Goal: Task Accomplishment & Management: Use online tool/utility

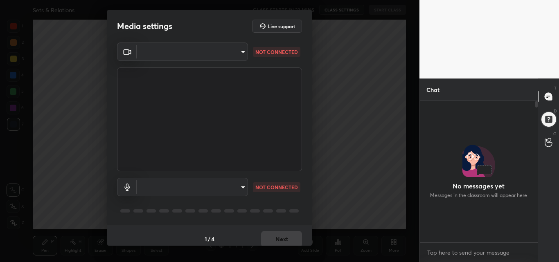
scroll to position [71, 115]
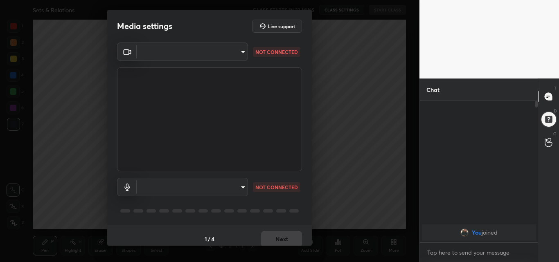
type input "643dc1e07ebef0a66635ad4511285d94fe8c6efa34e8997eb0b247766ccbacb4"
type input "communications"
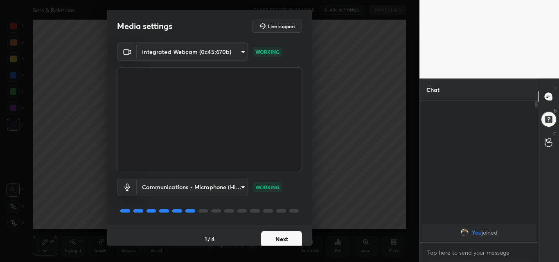
click at [241, 186] on body "1 2 3 4 5 6 7 C X Z C X Z E E Erase all H H Sets & Relations CLASS STARTS IN 23…" at bounding box center [279, 131] width 559 height 262
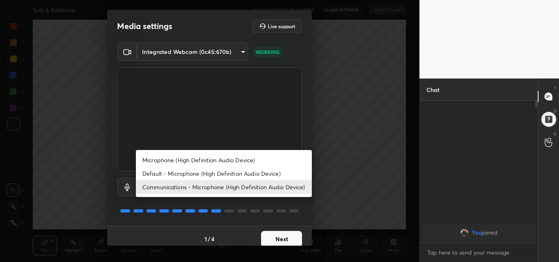
click at [242, 52] on div at bounding box center [279, 131] width 559 height 262
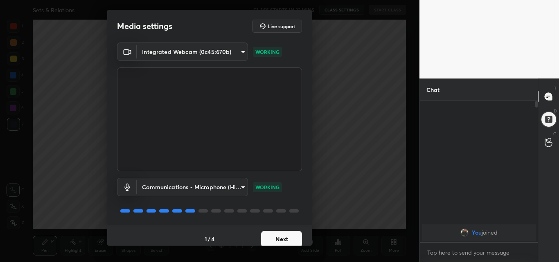
click at [241, 51] on body "1 2 3 4 5 6 7 C X Z C X Z E E Erase all H H Sets & Relations CLASS STARTS IN 22…" at bounding box center [279, 131] width 559 height 262
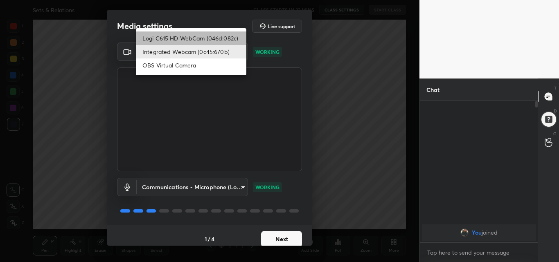
click at [205, 37] on li "Logi C615 HD WebCam (046d:082c)" at bounding box center [191, 39] width 111 height 14
type input "47bbecfd00ed28e651f3c465948eb6a6093c51a89f77f5f354e1e68d24006bd9"
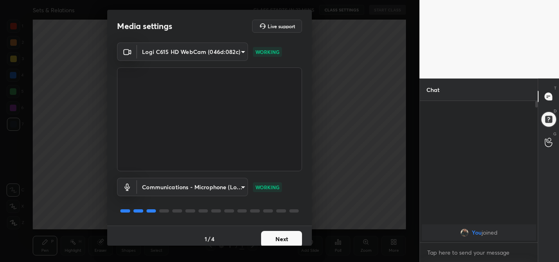
click at [239, 188] on body "1 2 3 4 5 6 7 C X Z C X Z E E Erase all H H Sets & Relations CLASS STARTS IN 22…" at bounding box center [279, 131] width 559 height 262
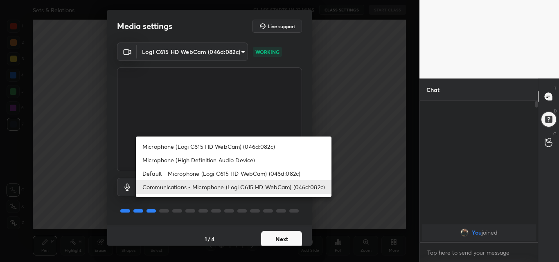
click at [230, 189] on li "Communications - Microphone (Logi C615 HD WebCam) (046d:082c)" at bounding box center [234, 188] width 196 height 14
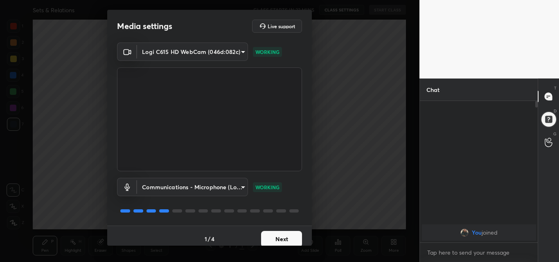
click at [283, 239] on button "Next" at bounding box center [281, 239] width 41 height 16
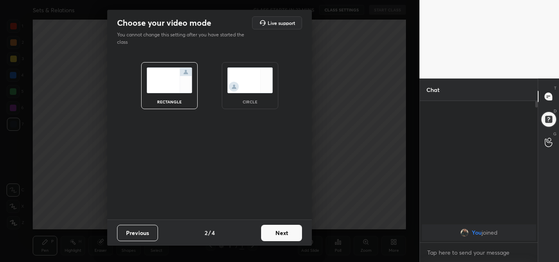
click at [249, 78] on img at bounding box center [250, 81] width 46 height 26
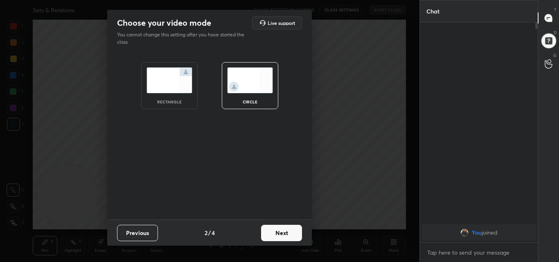
scroll to position [150, 115]
click at [285, 230] on button "Next" at bounding box center [281, 233] width 41 height 16
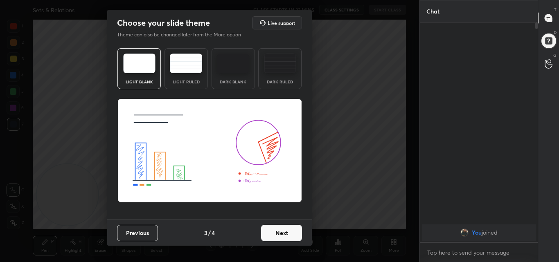
click at [277, 231] on button "Next" at bounding box center [281, 233] width 41 height 16
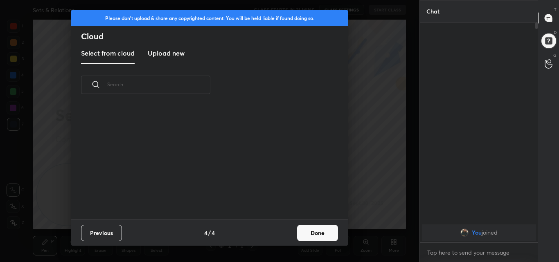
scroll to position [114, 263]
click at [166, 54] on h3 "Upload new" at bounding box center [166, 53] width 37 height 10
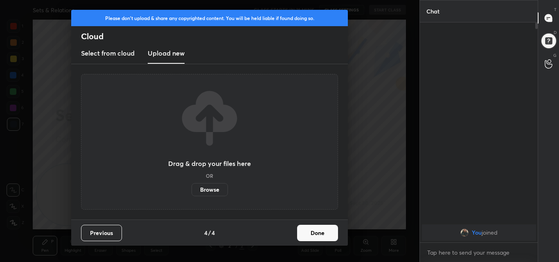
click at [212, 190] on label "Browse" at bounding box center [210, 189] width 36 height 13
click at [192, 190] on input "Browse" at bounding box center [192, 189] width 0 height 13
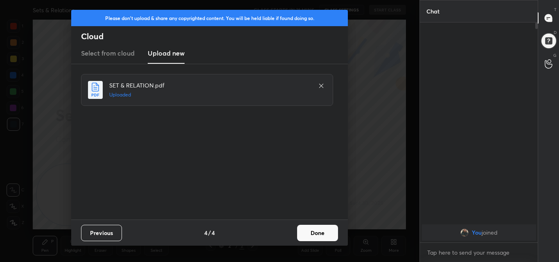
click at [316, 236] on button "Done" at bounding box center [317, 233] width 41 height 16
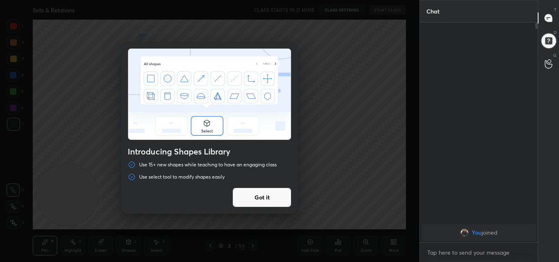
click at [254, 198] on button "Got it" at bounding box center [262, 198] width 59 height 20
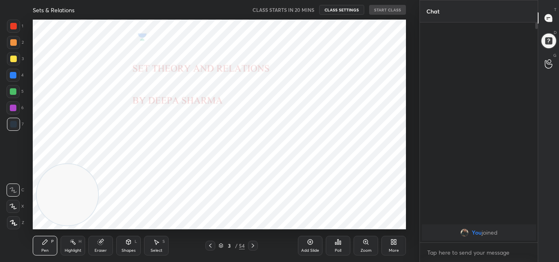
click at [208, 247] on icon at bounding box center [210, 246] width 7 height 7
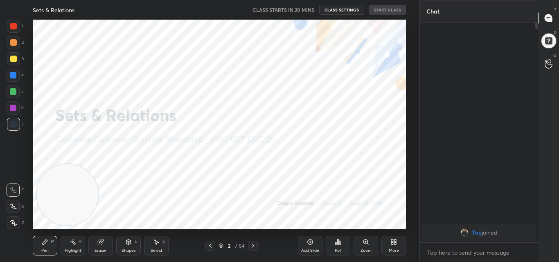
click at [208, 247] on icon at bounding box center [210, 246] width 7 height 7
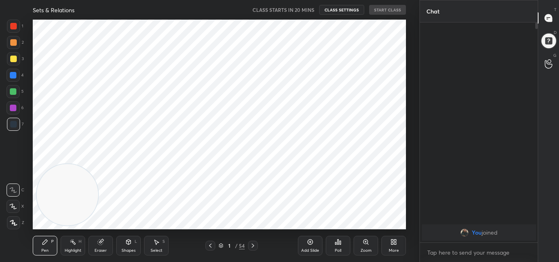
click at [252, 246] on icon at bounding box center [253, 246] width 7 height 7
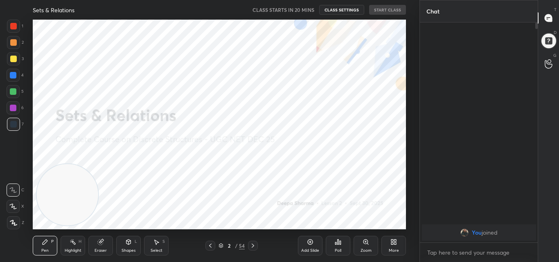
click at [252, 246] on icon at bounding box center [253, 246] width 7 height 7
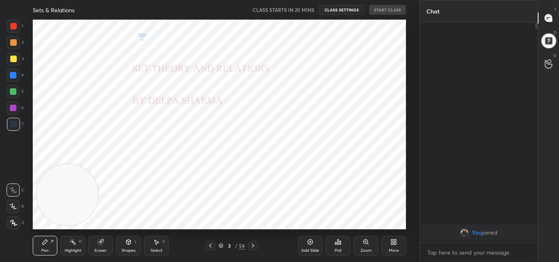
click at [252, 246] on icon at bounding box center [253, 246] width 7 height 7
click at [210, 246] on icon at bounding box center [210, 246] width 2 height 4
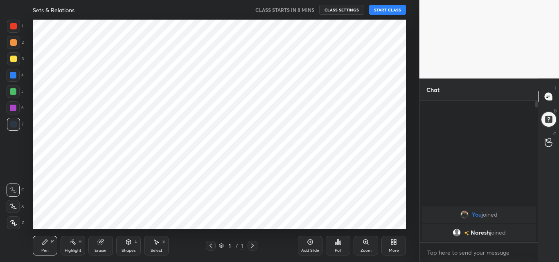
scroll to position [210, 387]
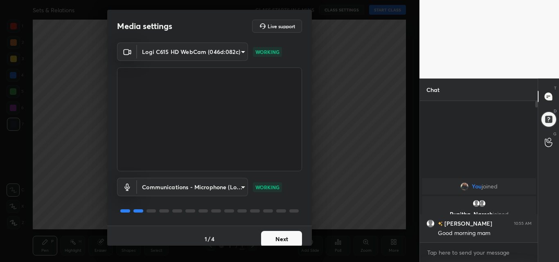
click at [282, 241] on button "Next" at bounding box center [281, 239] width 41 height 16
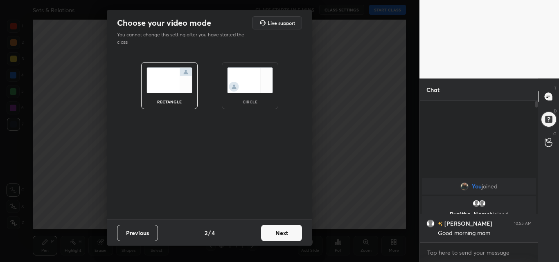
click at [259, 75] on img at bounding box center [250, 81] width 46 height 26
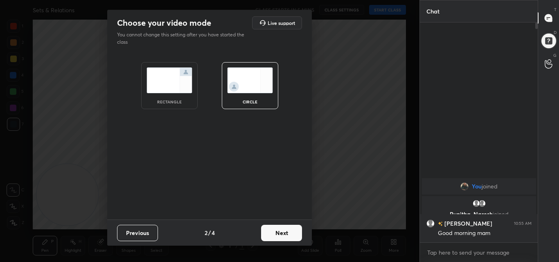
scroll to position [150, 115]
click at [291, 228] on button "Next" at bounding box center [281, 233] width 41 height 16
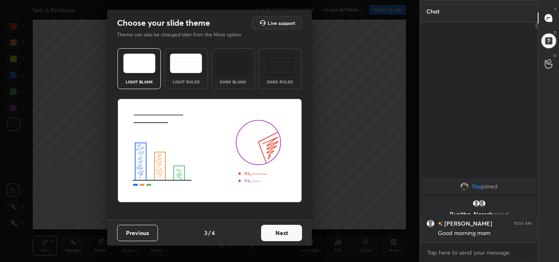
click at [273, 234] on button "Next" at bounding box center [281, 233] width 41 height 16
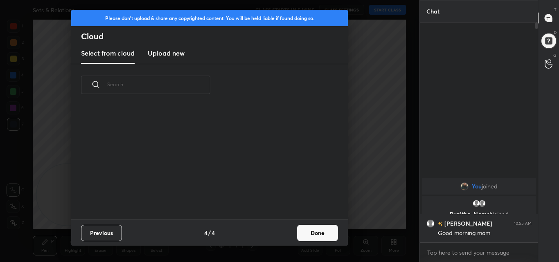
scroll to position [3, 5]
click at [169, 52] on h3 "Upload new" at bounding box center [166, 53] width 37 height 10
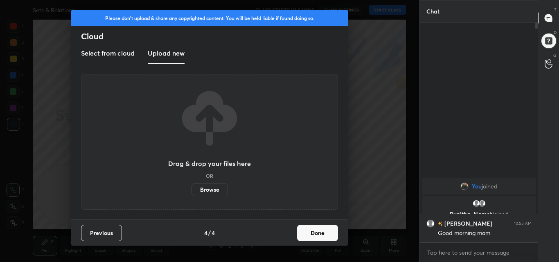
click at [211, 188] on label "Browse" at bounding box center [210, 189] width 36 height 13
click at [192, 188] on input "Browse" at bounding box center [192, 189] width 0 height 13
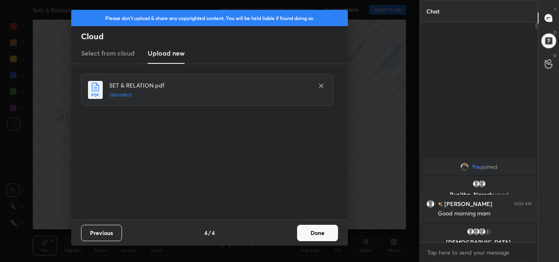
click at [312, 233] on button "Done" at bounding box center [317, 233] width 41 height 16
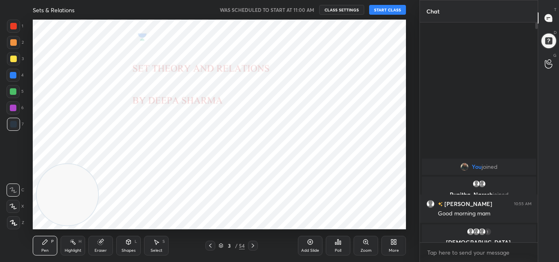
click at [387, 9] on button "START CLASS" at bounding box center [387, 10] width 37 height 10
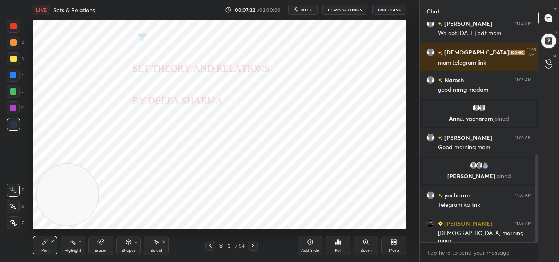
scroll to position [337, 0]
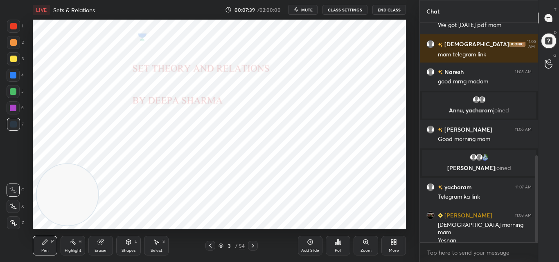
click at [310, 9] on span "mute" at bounding box center [306, 10] width 11 height 6
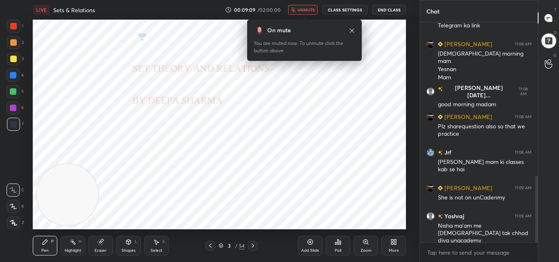
scroll to position [537, 0]
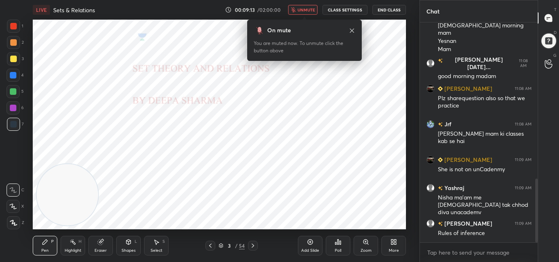
click at [447, 13] on div "Chat" at bounding box center [479, 11] width 118 height 22
drag, startPoint x: 439, startPoint y: 13, endPoint x: 481, endPoint y: 255, distance: 245.6
click at [481, 255] on textarea at bounding box center [479, 252] width 105 height 13
type textarea "x"
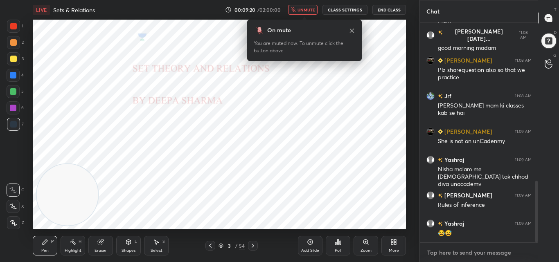
paste textarea "[URL][DOMAIN_NAME]"
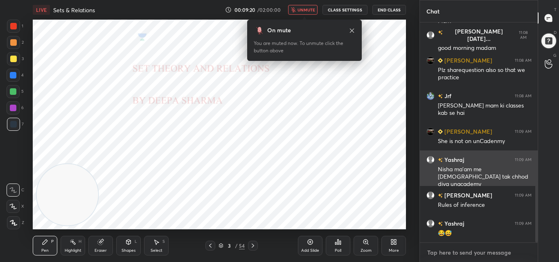
type textarea "[URL][DOMAIN_NAME]"
type textarea "x"
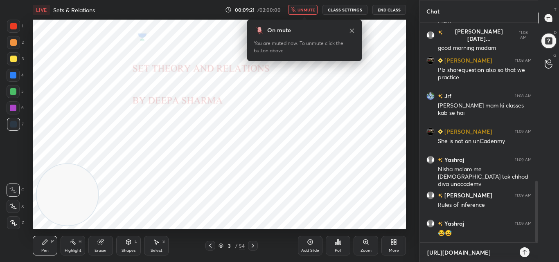
scroll to position [150, 115]
type textarea "[URL][DOMAIN_NAME]"
type textarea "x"
click at [525, 252] on icon at bounding box center [525, 252] width 7 height 7
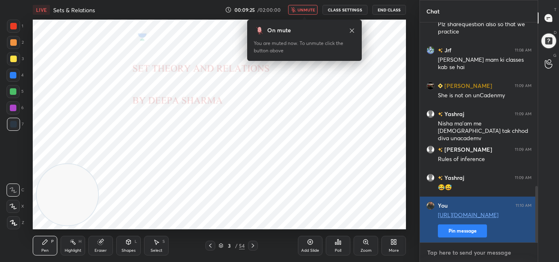
scroll to position [640, 0]
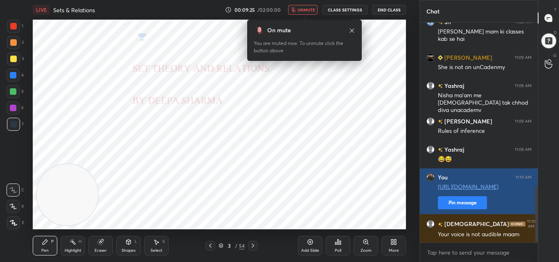
click at [453, 231] on div "Your voice is not audible maam" at bounding box center [485, 235] width 94 height 8
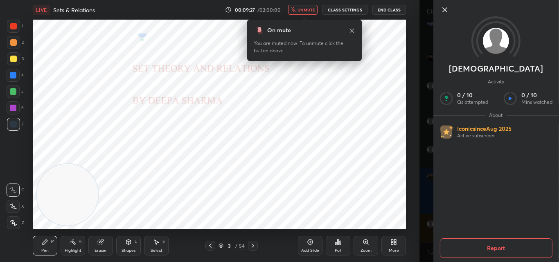
click at [445, 11] on icon at bounding box center [445, 10] width 10 height 10
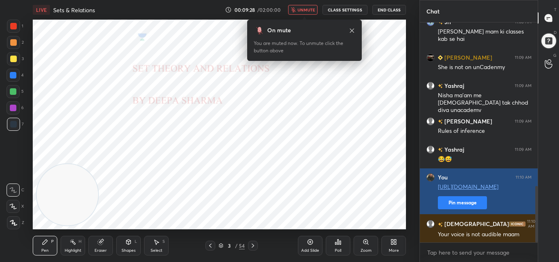
click at [473, 204] on button "Pin message" at bounding box center [462, 203] width 49 height 13
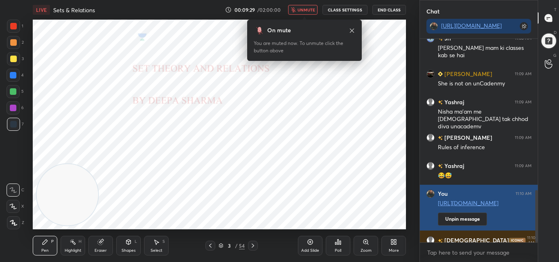
scroll to position [133, 115]
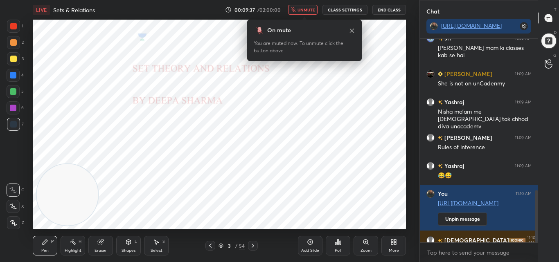
click at [352, 29] on icon at bounding box center [352, 30] width 7 height 7
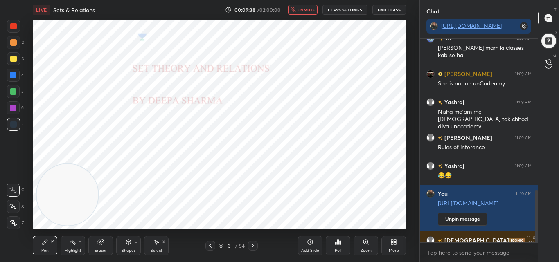
click at [308, 7] on span "unmute" at bounding box center [307, 10] width 18 height 6
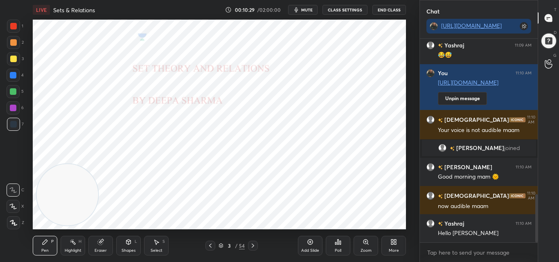
scroll to position [681, 0]
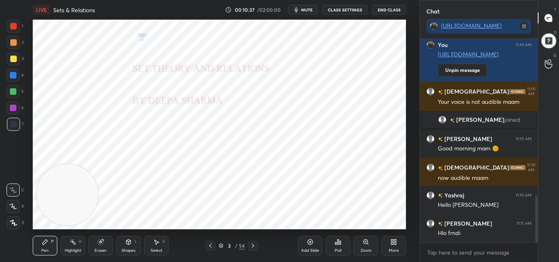
click at [255, 246] on icon at bounding box center [253, 246] width 7 height 7
click at [251, 245] on icon at bounding box center [253, 246] width 7 height 7
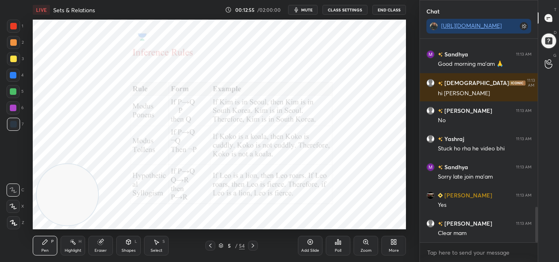
scroll to position [988, 0]
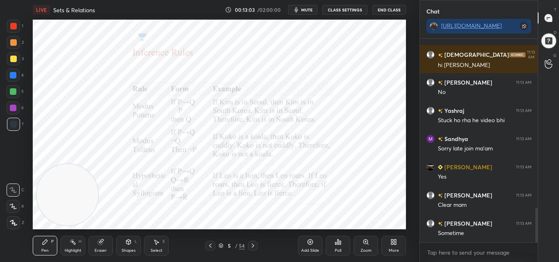
click at [17, 28] on div at bounding box center [13, 26] width 13 height 13
click at [13, 27] on div at bounding box center [13, 26] width 7 height 7
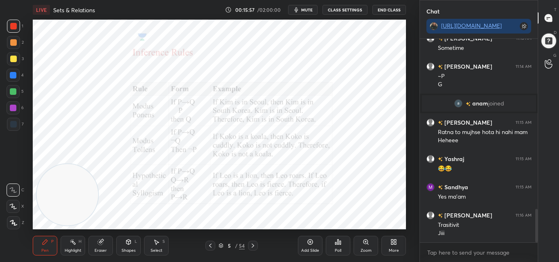
scroll to position [1034, 0]
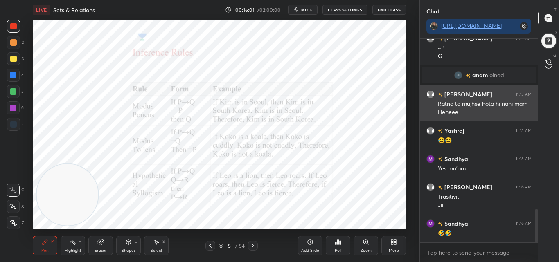
click at [448, 100] on div "1 2 3 4 5 6 7 C X Z C X Z E E Erase all H H LIVE Sets & Relations 00:16:01 / 02…" at bounding box center [279, 131] width 559 height 262
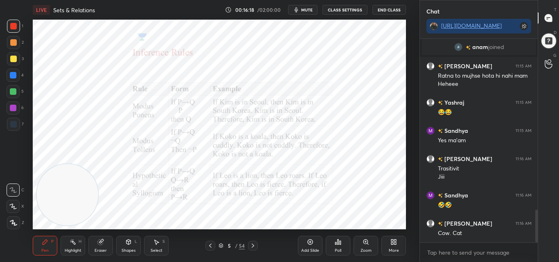
scroll to position [1070, 0]
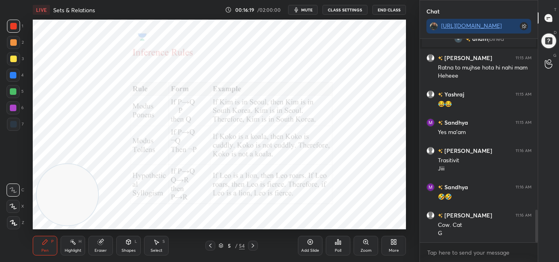
click at [255, 240] on div "Pen P Highlight H Eraser Shapes L Select S 5 / 54 Add Slide Poll Zoom More" at bounding box center [219, 246] width 373 height 33
click at [252, 244] on icon at bounding box center [253, 246] width 7 height 7
click at [209, 244] on icon at bounding box center [210, 246] width 7 height 7
click at [252, 245] on icon at bounding box center [253, 246] width 7 height 7
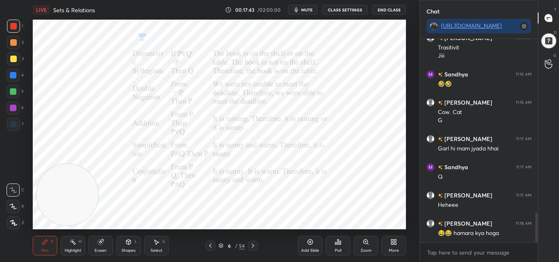
scroll to position [1191, 0]
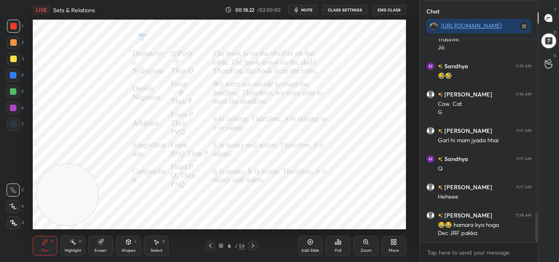
click at [212, 245] on icon at bounding box center [210, 246] width 7 height 7
click at [96, 242] on div "Eraser" at bounding box center [100, 246] width 25 height 20
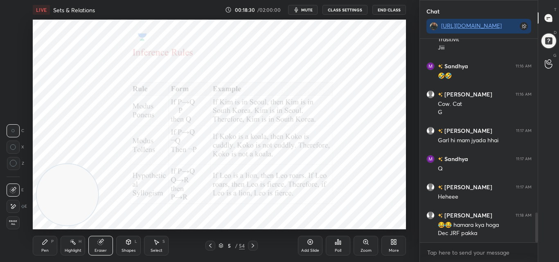
drag, startPoint x: 97, startPoint y: 242, endPoint x: 94, endPoint y: 240, distance: 4.2
click at [97, 242] on icon at bounding box center [100, 242] width 7 height 7
click at [50, 242] on div "Pen P" at bounding box center [45, 246] width 25 height 20
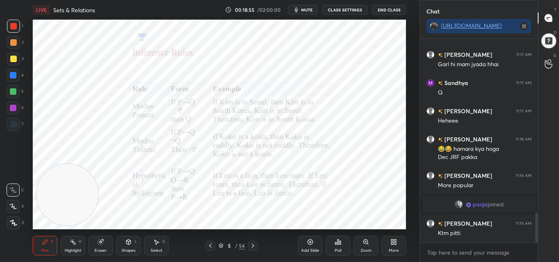
scroll to position [1183, 0]
click at [250, 242] on div at bounding box center [253, 246] width 10 height 10
click at [252, 240] on div "Pen P Highlight H Eraser Shapes L Select S 6 / 54 Add Slide Poll Zoom More" at bounding box center [219, 246] width 373 height 33
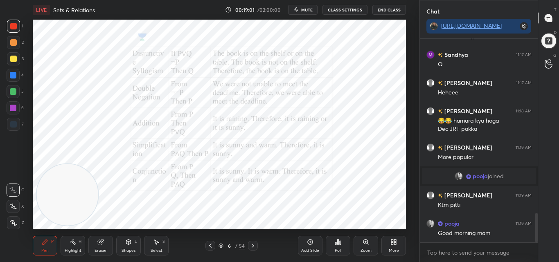
click at [251, 243] on icon at bounding box center [253, 246] width 7 height 7
click at [210, 244] on icon at bounding box center [210, 246] width 7 height 7
click at [253, 246] on icon at bounding box center [253, 246] width 7 height 7
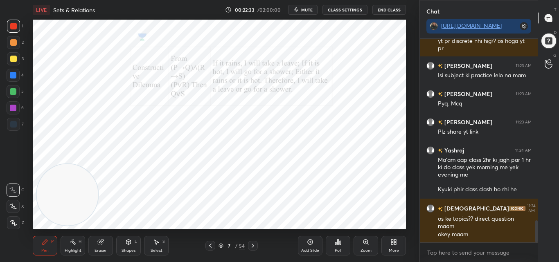
scroll to position [1661, 0]
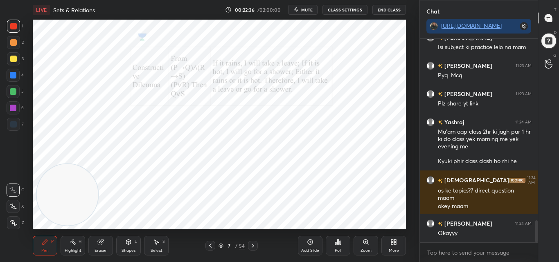
click at [102, 248] on div "Eraser" at bounding box center [100, 246] width 25 height 20
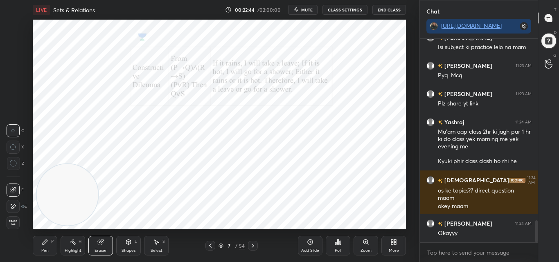
scroll to position [1669, 0]
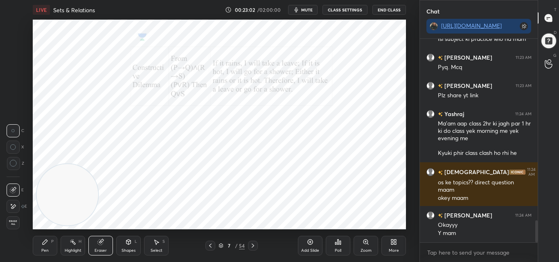
drag, startPoint x: 44, startPoint y: 247, endPoint x: 45, endPoint y: 242, distance: 5.4
click at [45, 246] on div "Pen P" at bounding box center [45, 246] width 25 height 20
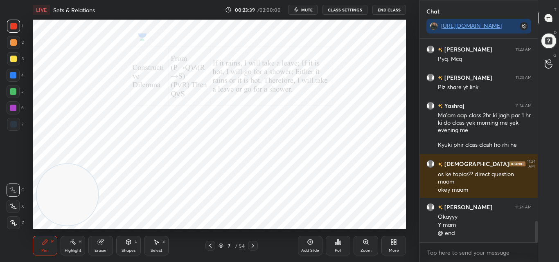
scroll to position [1705, 0]
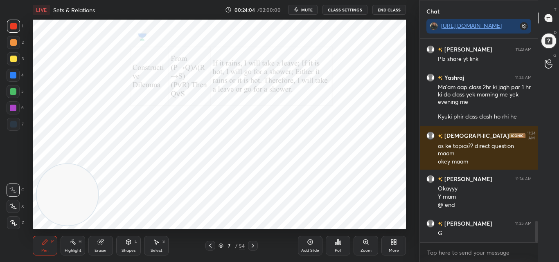
click at [253, 243] on icon at bounding box center [253, 246] width 7 height 7
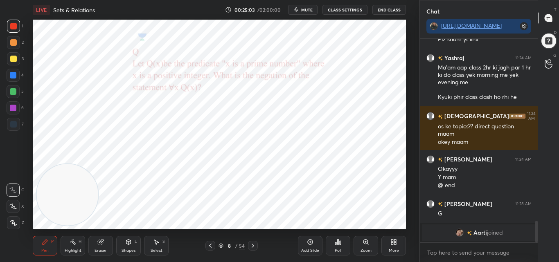
click at [55, 240] on div "Pen P" at bounding box center [45, 246] width 25 height 20
click at [50, 243] on div "Pen P" at bounding box center [45, 246] width 25 height 20
click at [45, 243] on icon at bounding box center [45, 242] width 5 height 5
click at [14, 222] on icon at bounding box center [13, 223] width 7 height 6
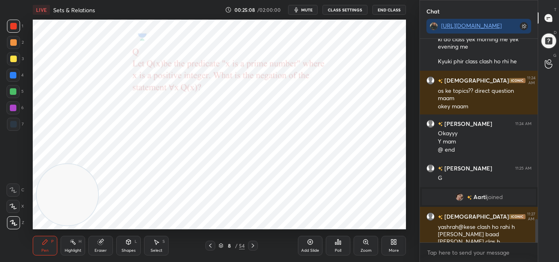
scroll to position [1588, 0]
drag, startPoint x: 101, startPoint y: 243, endPoint x: 102, endPoint y: 238, distance: 5.1
click at [101, 242] on icon at bounding box center [100, 242] width 5 height 5
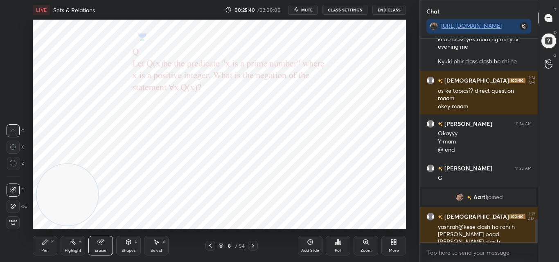
click at [46, 246] on div "Pen P" at bounding box center [45, 246] width 25 height 20
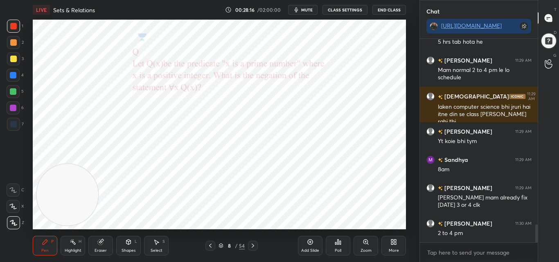
scroll to position [2153, 0]
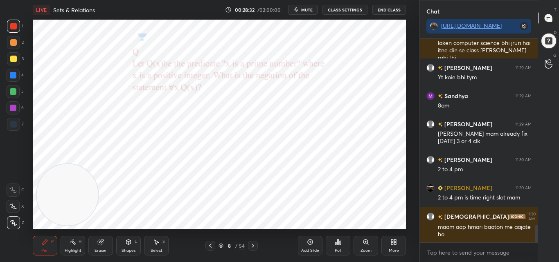
click at [255, 245] on icon at bounding box center [253, 246] width 7 height 7
click at [255, 242] on div at bounding box center [253, 246] width 10 height 10
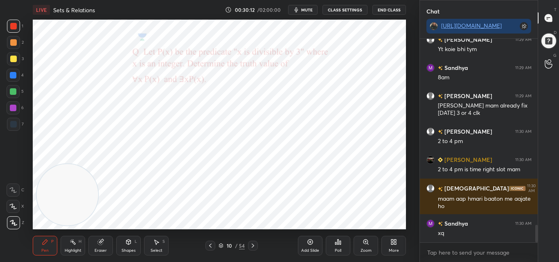
click at [248, 244] on div "10 / 54" at bounding box center [232, 246] width 52 height 10
drag, startPoint x: 250, startPoint y: 244, endPoint x: 252, endPoint y: 237, distance: 6.4
click at [250, 242] on div at bounding box center [253, 246] width 10 height 10
click at [207, 245] on icon at bounding box center [210, 246] width 7 height 7
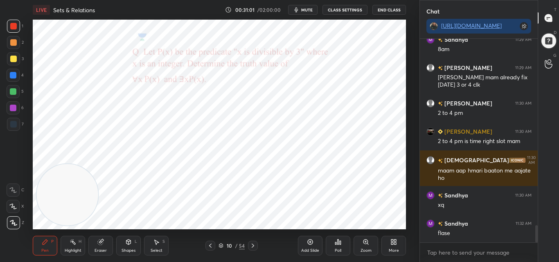
click at [255, 246] on icon at bounding box center [253, 246] width 7 height 7
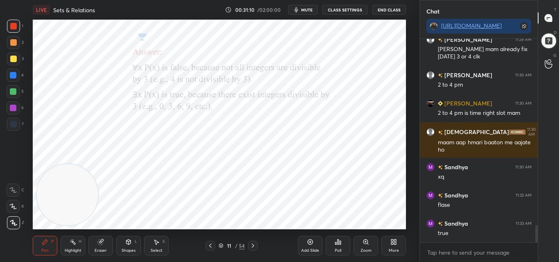
click at [253, 246] on icon at bounding box center [253, 246] width 7 height 7
click at [212, 247] on icon at bounding box center [210, 246] width 7 height 7
click at [253, 249] on icon at bounding box center [253, 246] width 7 height 7
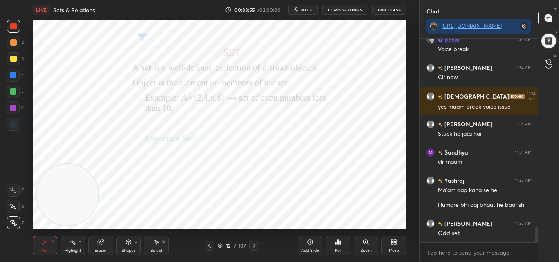
scroll to position [2479, 0]
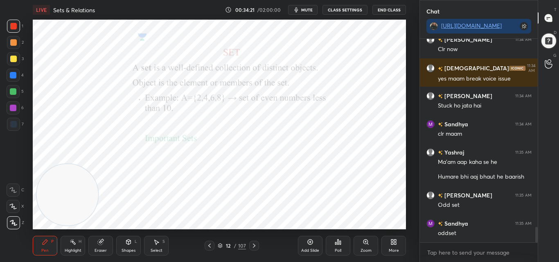
click at [93, 165] on div "Setting up your live class Poll for secs No correct answer Start poll" at bounding box center [219, 125] width 373 height 210
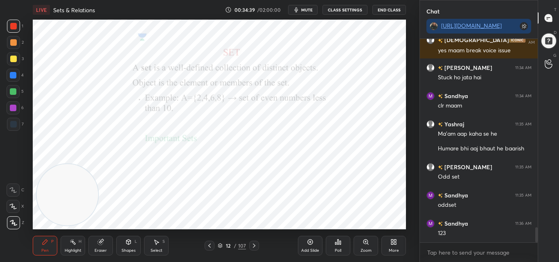
scroll to position [2550, 0]
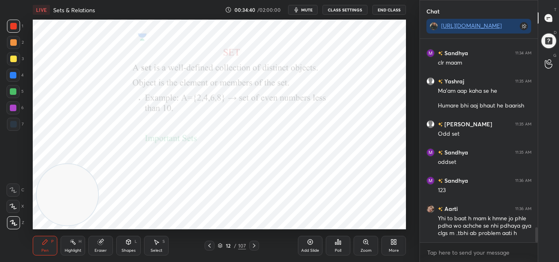
drag, startPoint x: 100, startPoint y: 241, endPoint x: 103, endPoint y: 235, distance: 6.2
click at [100, 241] on icon at bounding box center [100, 242] width 5 height 5
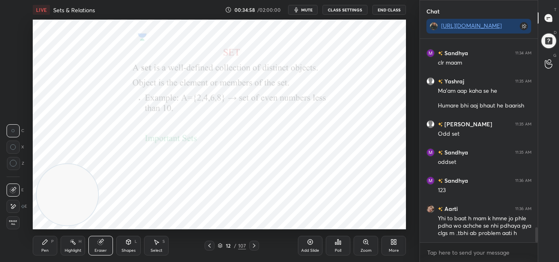
click at [48, 244] on icon at bounding box center [45, 242] width 7 height 7
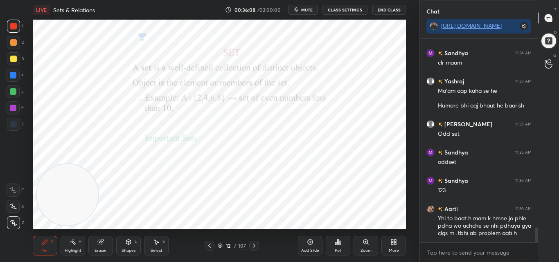
scroll to position [2578, 0]
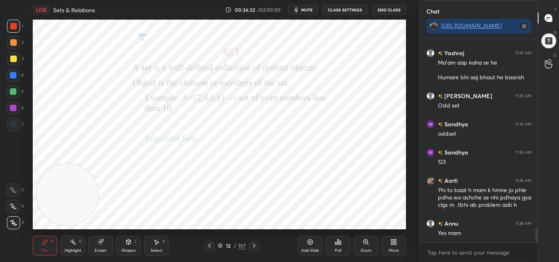
click at [255, 245] on icon at bounding box center [254, 246] width 7 height 7
click at [209, 246] on icon at bounding box center [209, 246] width 7 height 7
click at [311, 246] on div "Add Slide" at bounding box center [310, 246] width 25 height 20
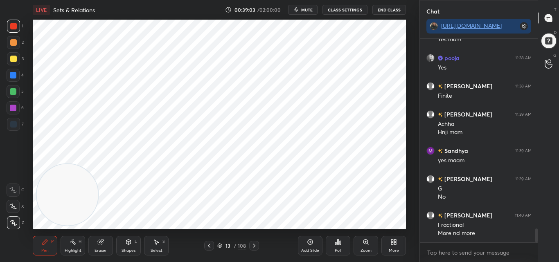
scroll to position [2781, 0]
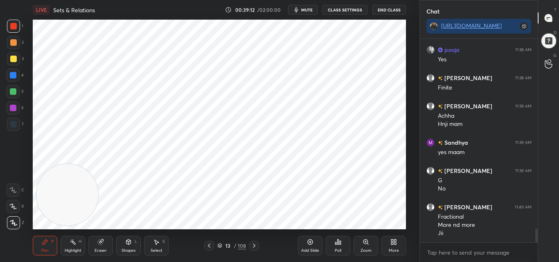
click at [255, 247] on icon at bounding box center [254, 246] width 7 height 7
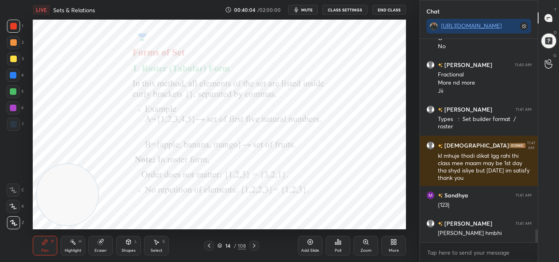
scroll to position [2931, 0]
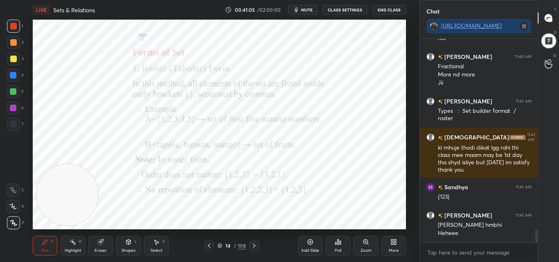
click at [253, 246] on icon at bounding box center [254, 246] width 7 height 7
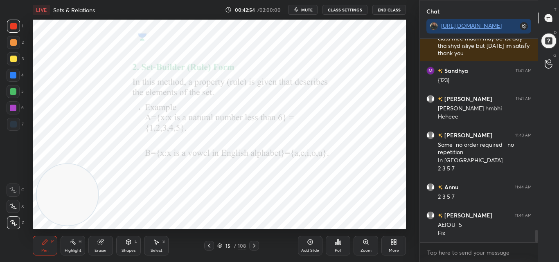
scroll to position [3076, 0]
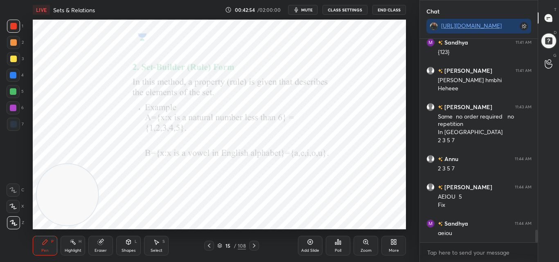
click at [255, 247] on icon at bounding box center [254, 246] width 7 height 7
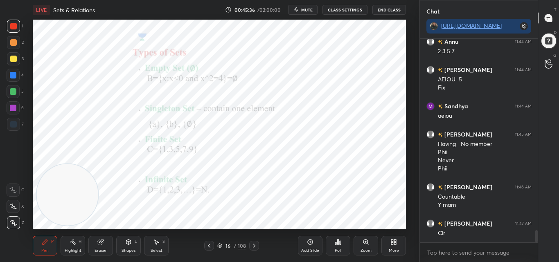
scroll to position [3202, 0]
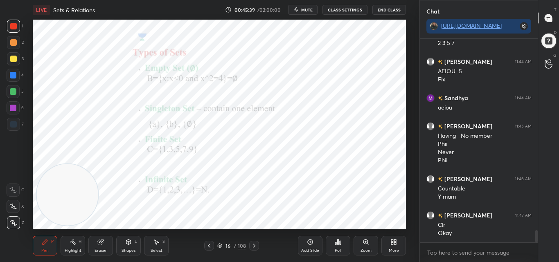
click at [256, 245] on icon at bounding box center [254, 246] width 7 height 7
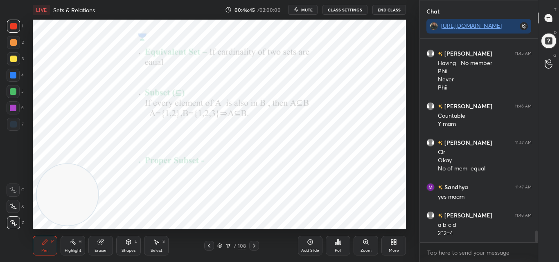
scroll to position [3283, 0]
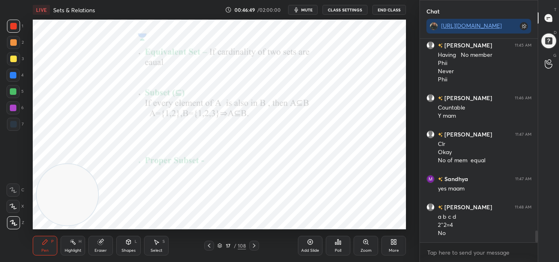
click at [112, 247] on div "Eraser" at bounding box center [100, 246] width 25 height 20
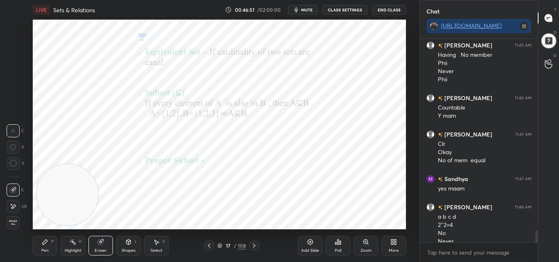
scroll to position [3291, 0]
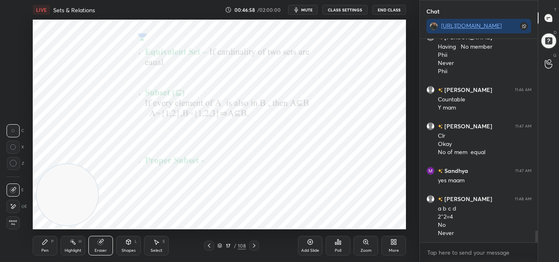
click at [48, 244] on icon at bounding box center [45, 242] width 7 height 7
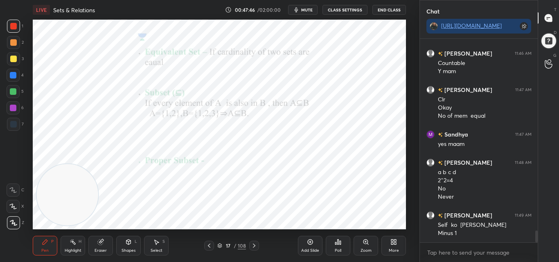
scroll to position [3356, 0]
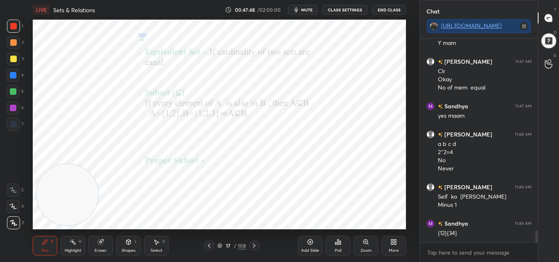
drag, startPoint x: 104, startPoint y: 242, endPoint x: 111, endPoint y: 238, distance: 7.4
click at [105, 241] on div "Eraser" at bounding box center [100, 246] width 25 height 20
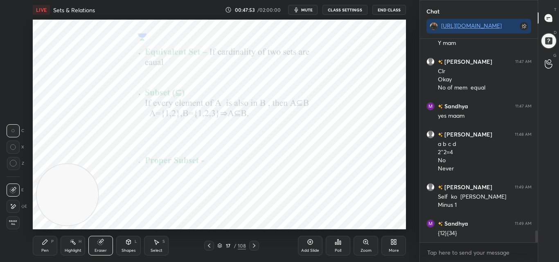
click at [45, 246] on div "Pen P" at bounding box center [45, 246] width 25 height 20
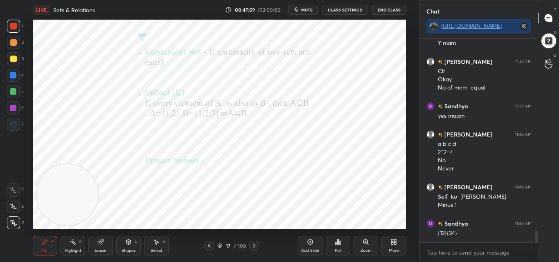
scroll to position [3384, 0]
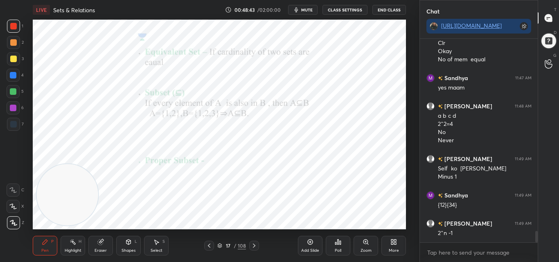
click at [102, 243] on icon at bounding box center [100, 242] width 5 height 5
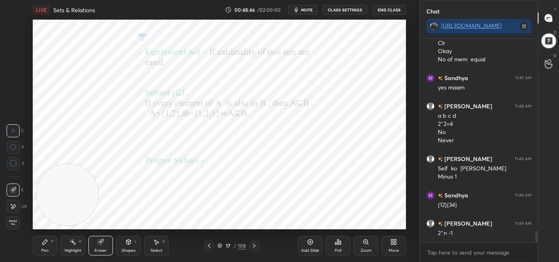
click at [48, 248] on div "Pen P" at bounding box center [45, 246] width 25 height 20
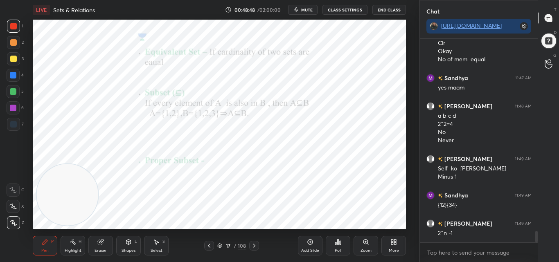
click at [255, 244] on icon at bounding box center [254, 246] width 7 height 7
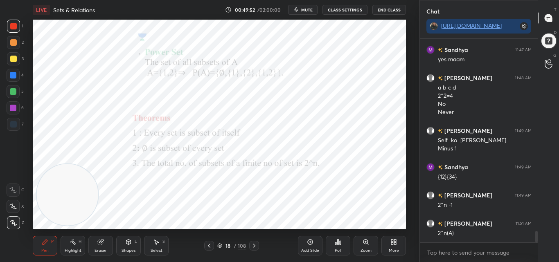
drag, startPoint x: 104, startPoint y: 242, endPoint x: 106, endPoint y: 239, distance: 4.2
click at [104, 242] on div "Eraser" at bounding box center [100, 246] width 25 height 20
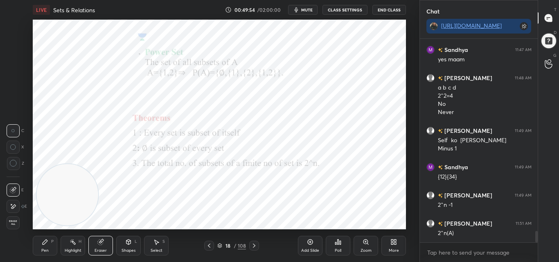
click at [51, 246] on div "Pen P" at bounding box center [45, 246] width 25 height 20
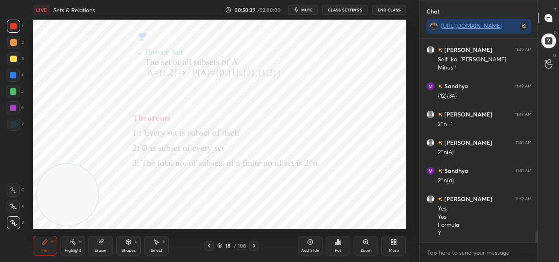
scroll to position [3502, 0]
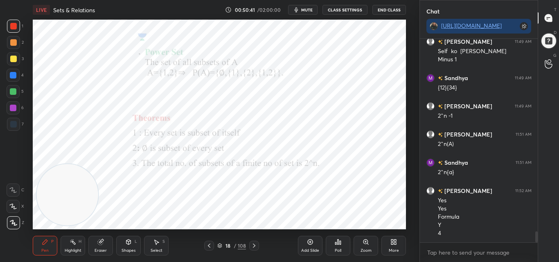
click at [305, 8] on span "mute" at bounding box center [306, 10] width 11 height 6
click at [305, 8] on span "unmute" at bounding box center [307, 10] width 18 height 6
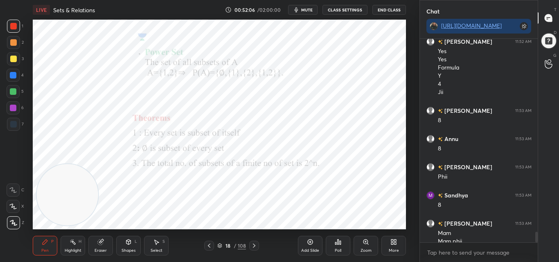
scroll to position [3659, 0]
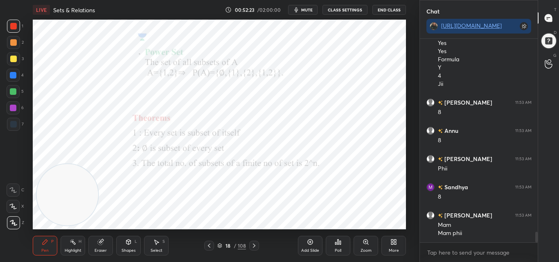
click at [312, 7] on button "mute" at bounding box center [302, 10] width 29 height 10
click at [302, 11] on span "unmute" at bounding box center [307, 10] width 18 height 6
click at [254, 248] on icon at bounding box center [254, 246] width 7 height 7
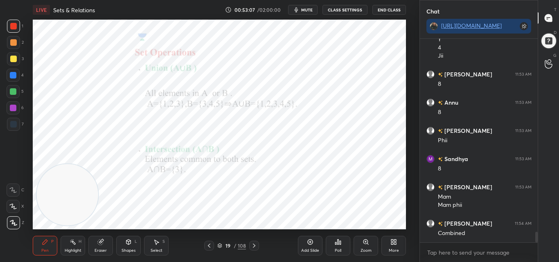
scroll to position [3716, 0]
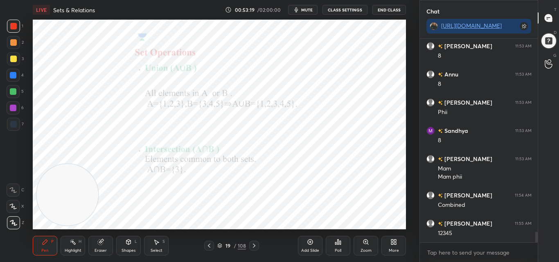
click at [101, 245] on div "Eraser" at bounding box center [100, 246] width 25 height 20
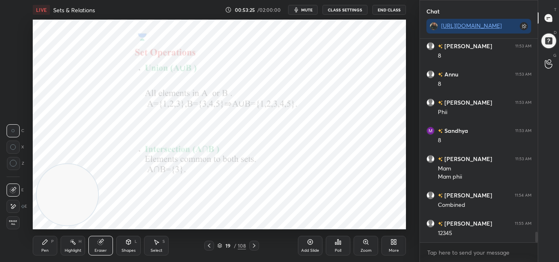
click at [51, 246] on div "Pen P" at bounding box center [45, 246] width 25 height 20
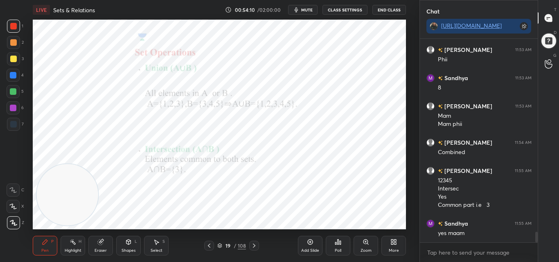
scroll to position [3797, 0]
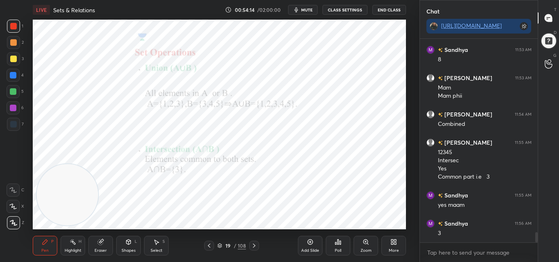
click at [255, 244] on icon at bounding box center [254, 246] width 7 height 7
click at [208, 244] on icon at bounding box center [209, 246] width 7 height 7
click at [255, 247] on icon at bounding box center [254, 246] width 7 height 7
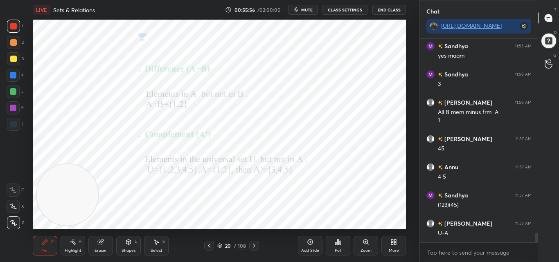
scroll to position [3975, 0]
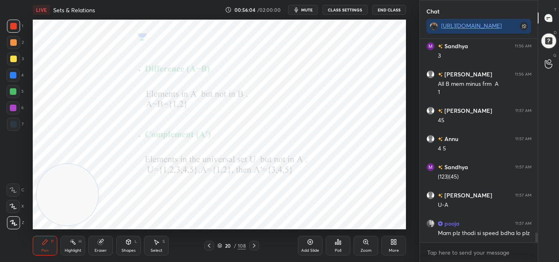
click at [255, 246] on icon at bounding box center [254, 246] width 2 height 4
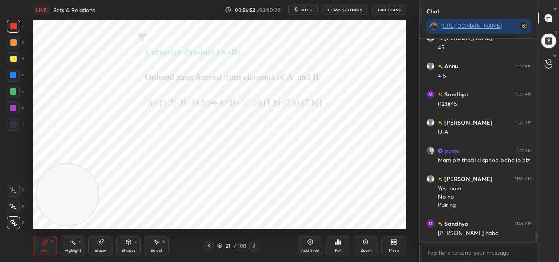
scroll to position [4076, 0]
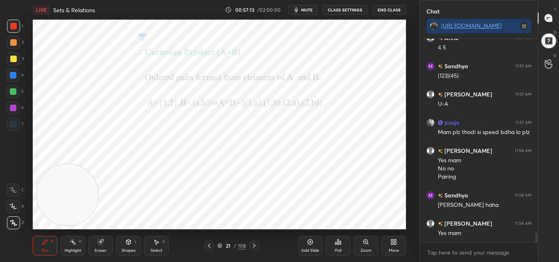
click at [255, 246] on icon at bounding box center [254, 246] width 7 height 7
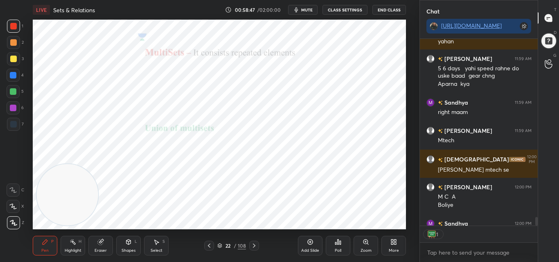
scroll to position [185, 115]
click at [94, 249] on div "Eraser" at bounding box center [100, 246] width 25 height 20
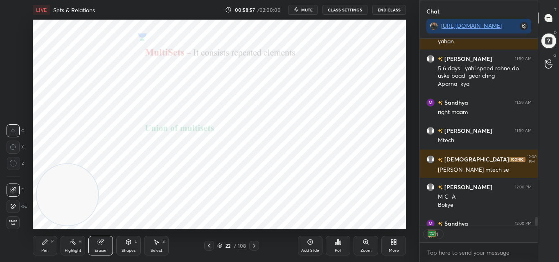
scroll to position [201, 115]
click at [37, 241] on div "Pen P" at bounding box center [45, 246] width 25 height 20
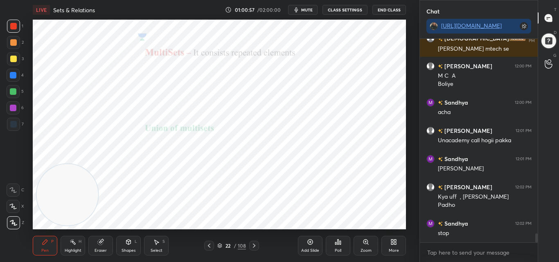
scroll to position [4454, 0]
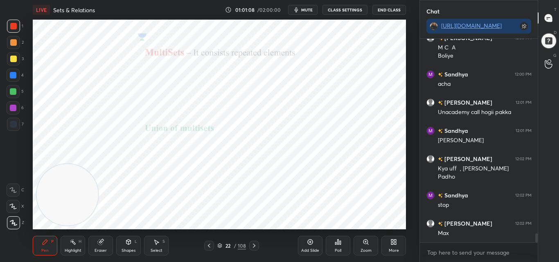
click at [255, 244] on icon at bounding box center [254, 246] width 7 height 7
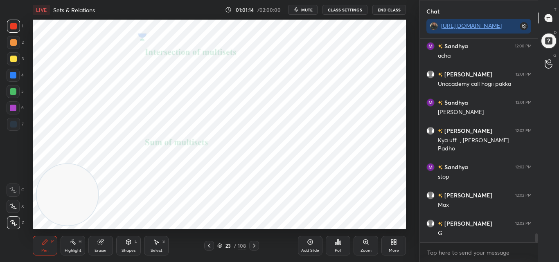
click at [210, 246] on icon at bounding box center [209, 246] width 7 height 7
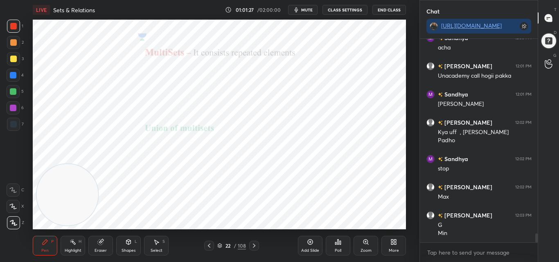
click at [255, 244] on icon at bounding box center [254, 246] width 7 height 7
click at [254, 244] on icon at bounding box center [254, 246] width 7 height 7
drag, startPoint x: 210, startPoint y: 244, endPoint x: 218, endPoint y: 244, distance: 8.6
click at [210, 243] on icon at bounding box center [209, 246] width 7 height 7
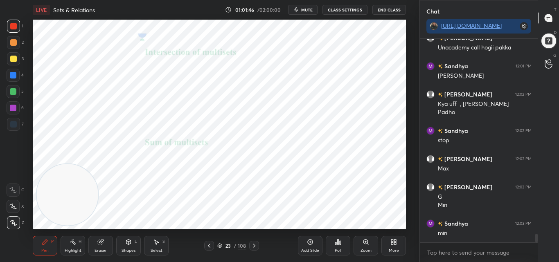
scroll to position [4547, 0]
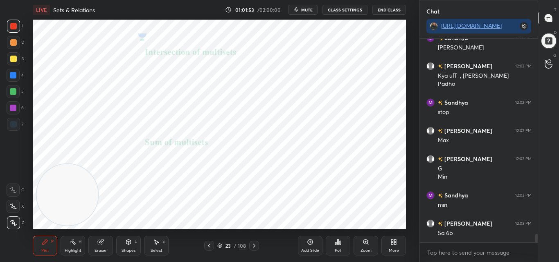
click at [210, 247] on icon at bounding box center [209, 246] width 2 height 4
click at [253, 244] on icon at bounding box center [254, 246] width 7 height 7
click at [255, 246] on icon at bounding box center [254, 246] width 2 height 4
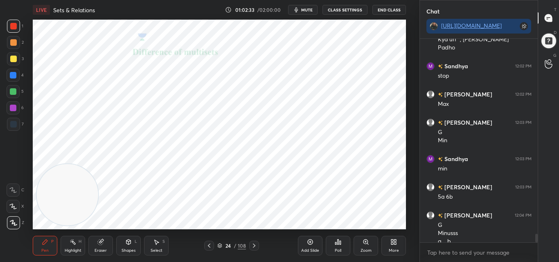
scroll to position [4592, 0]
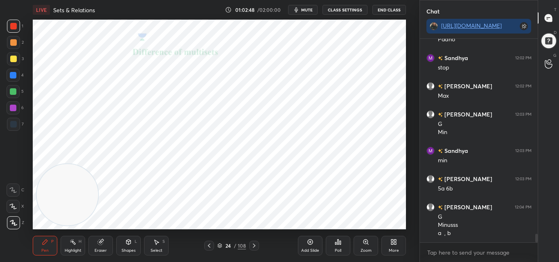
click at [255, 243] on icon at bounding box center [254, 246] width 7 height 7
click at [96, 249] on div "Eraser" at bounding box center [101, 251] width 12 height 4
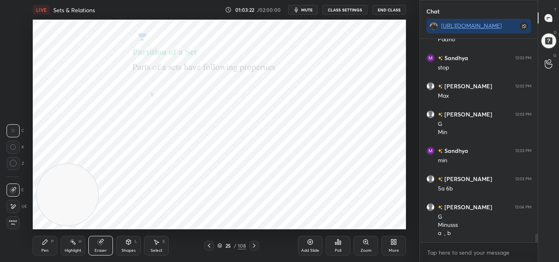
click at [51, 244] on div "Pen P" at bounding box center [45, 246] width 25 height 20
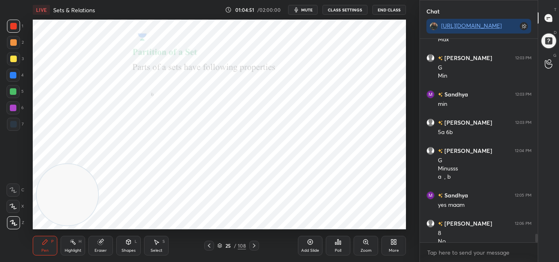
scroll to position [4656, 0]
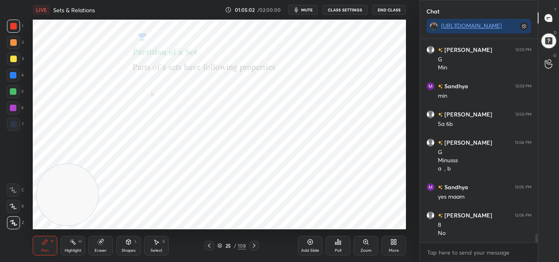
click at [210, 250] on div at bounding box center [209, 246] width 10 height 10
click at [98, 246] on div "Eraser" at bounding box center [100, 246] width 25 height 20
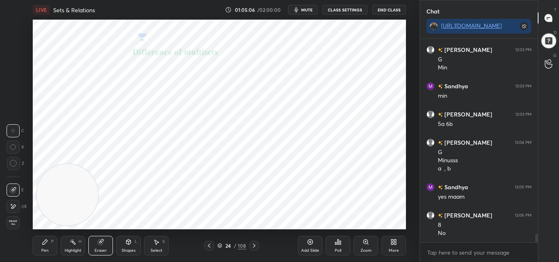
click at [256, 245] on icon at bounding box center [254, 246] width 7 height 7
click at [41, 251] on div "Pen P" at bounding box center [45, 246] width 25 height 20
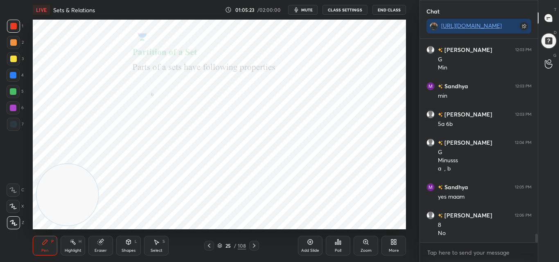
click at [104, 244] on div "Eraser" at bounding box center [100, 246] width 25 height 20
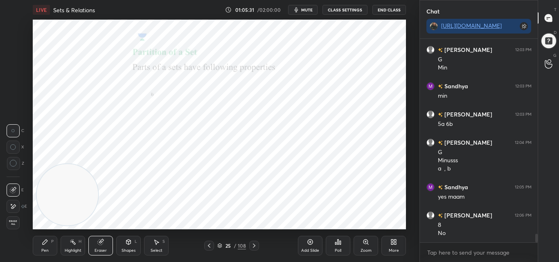
drag, startPoint x: 56, startPoint y: 244, endPoint x: 63, endPoint y: 238, distance: 9.7
click at [56, 244] on div "Pen P" at bounding box center [45, 246] width 25 height 20
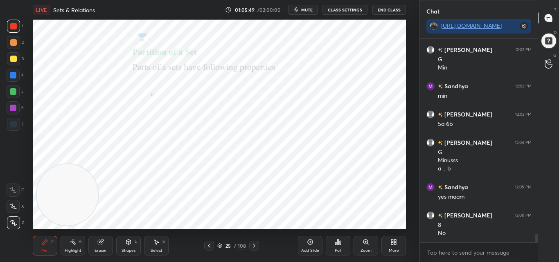
scroll to position [4692, 0]
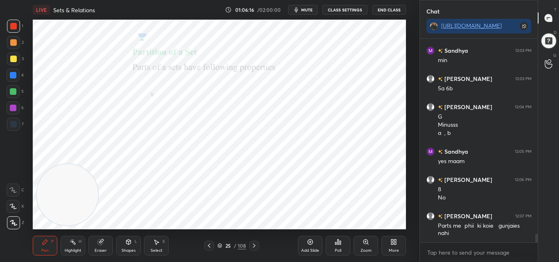
click at [253, 243] on icon at bounding box center [254, 246] width 7 height 7
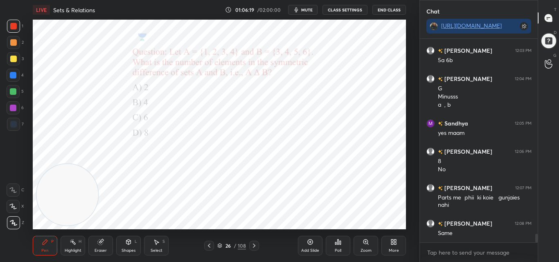
click at [337, 249] on div "Poll" at bounding box center [338, 251] width 7 height 4
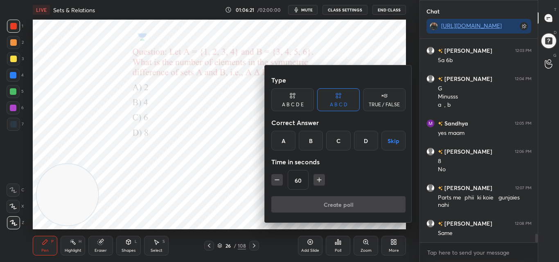
click at [341, 102] on div "A B C D" at bounding box center [339, 104] width 18 height 5
click at [339, 131] on div "C" at bounding box center [338, 141] width 24 height 20
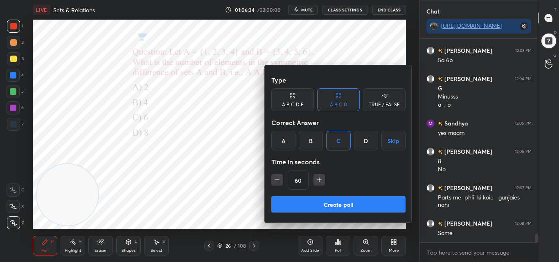
click at [337, 202] on button "Create poll" at bounding box center [338, 205] width 134 height 16
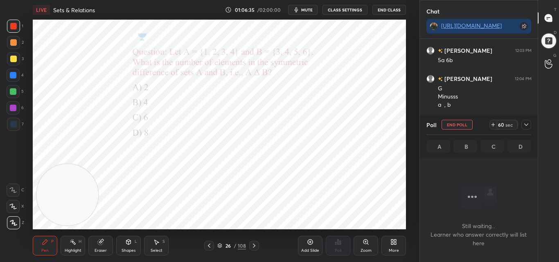
scroll to position [91, 115]
click at [463, 121] on button "End Poll" at bounding box center [457, 125] width 31 height 10
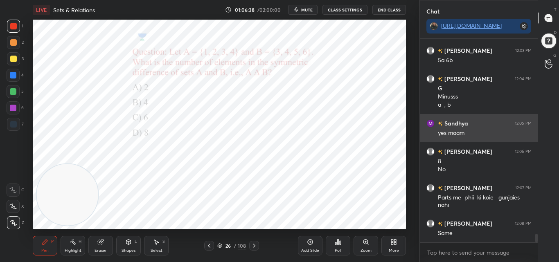
scroll to position [0, 0]
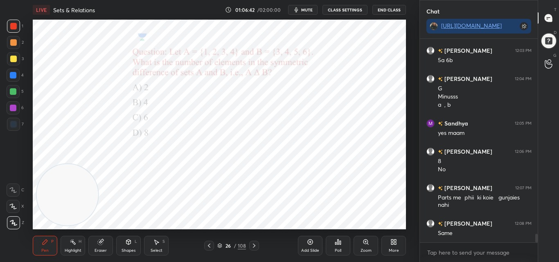
click at [340, 241] on icon at bounding box center [338, 242] width 7 height 7
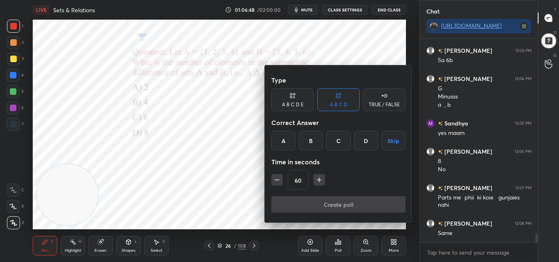
click at [341, 145] on div "C" at bounding box center [338, 141] width 24 height 20
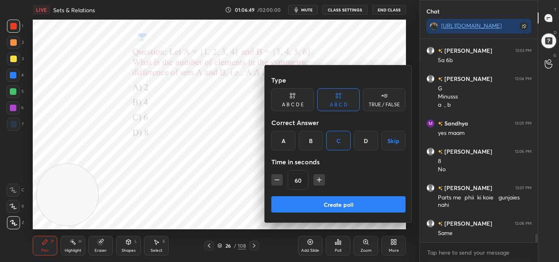
click at [350, 204] on button "Create poll" at bounding box center [338, 205] width 134 height 16
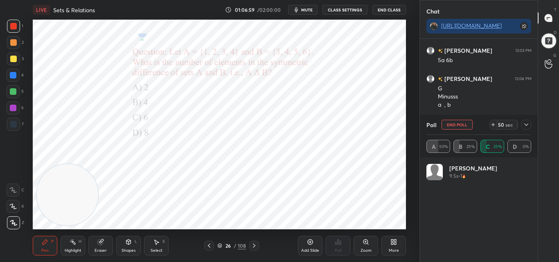
scroll to position [96, 102]
click at [255, 245] on icon at bounding box center [254, 246] width 7 height 7
click at [212, 244] on div at bounding box center [209, 246] width 10 height 10
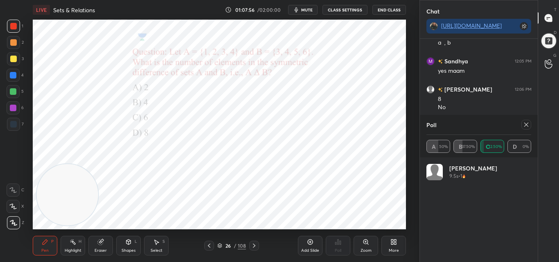
click at [255, 246] on icon at bounding box center [254, 246] width 2 height 4
click at [254, 245] on icon at bounding box center [254, 246] width 7 height 7
click at [526, 124] on icon at bounding box center [527, 125] width 4 height 4
type textarea "x"
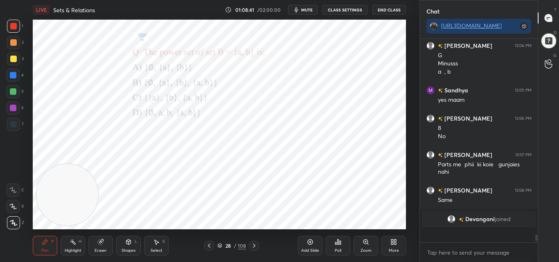
scroll to position [3, 3]
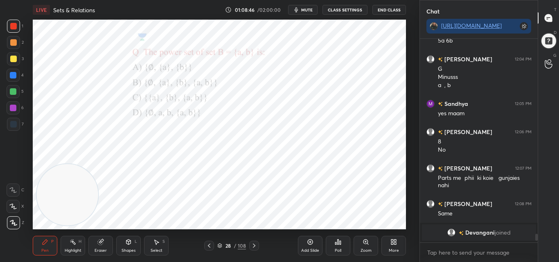
click at [338, 244] on icon at bounding box center [338, 242] width 1 height 5
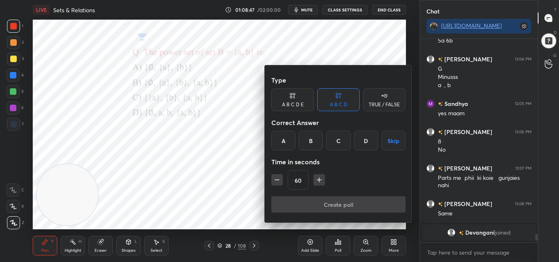
click at [312, 142] on div "B" at bounding box center [311, 141] width 24 height 20
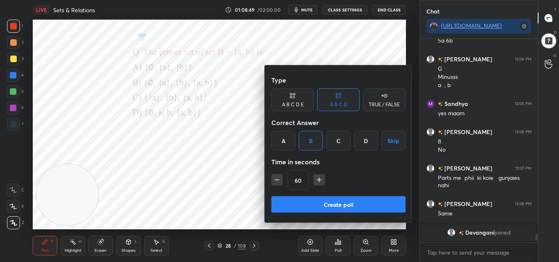
click at [278, 179] on icon "button" at bounding box center [277, 180] width 8 height 8
click at [277, 181] on icon "button" at bounding box center [277, 180] width 8 height 8
type input "15"
click at [278, 181] on div "15" at bounding box center [338, 180] width 134 height 20
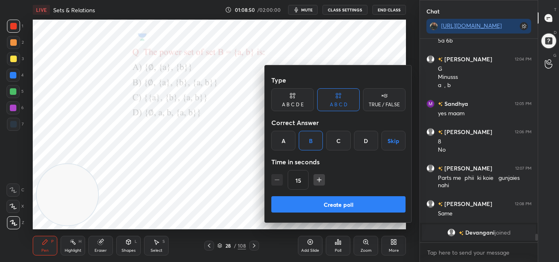
click at [278, 181] on div "15" at bounding box center [338, 180] width 134 height 20
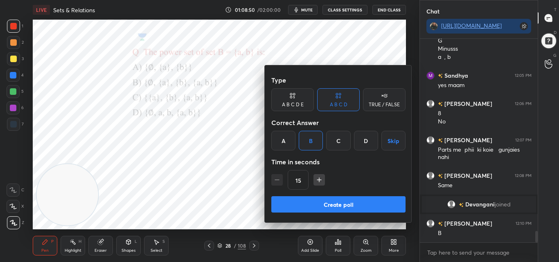
scroll to position [3444, 0]
click at [320, 207] on button "Create poll" at bounding box center [338, 205] width 134 height 16
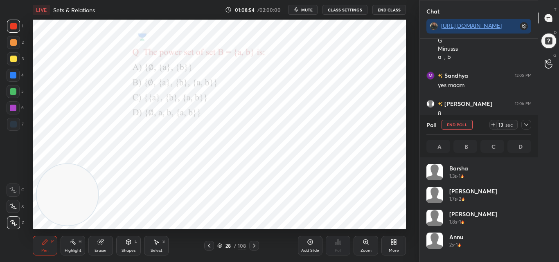
scroll to position [96, 102]
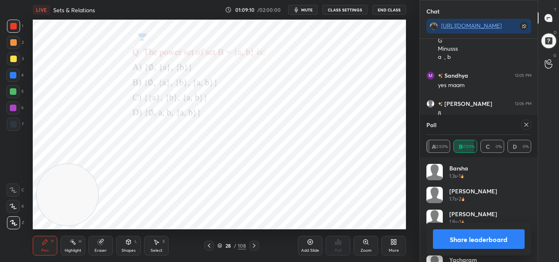
click at [527, 126] on icon at bounding box center [527, 125] width 4 height 4
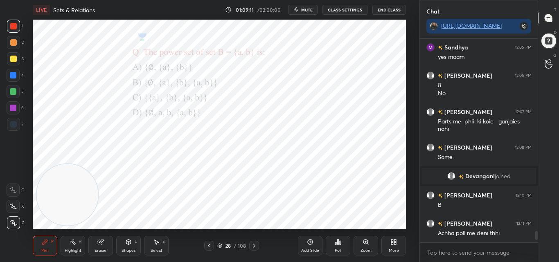
scroll to position [201, 115]
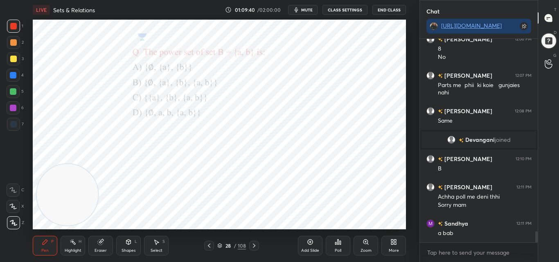
click at [233, 242] on div "Pen P Highlight H Eraser Shapes L Select S 28 / 108 Add Slide Poll Zoom More" at bounding box center [219, 246] width 373 height 33
click at [252, 244] on icon at bounding box center [254, 246] width 7 height 7
click at [211, 242] on div at bounding box center [209, 246] width 10 height 10
click at [211, 246] on icon at bounding box center [209, 246] width 7 height 7
click at [211, 248] on icon at bounding box center [209, 246] width 7 height 7
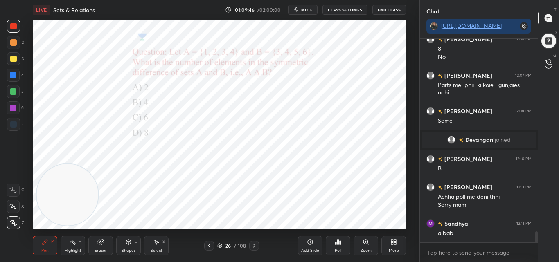
click at [253, 244] on icon at bounding box center [254, 246] width 7 height 7
click at [254, 244] on icon at bounding box center [254, 246] width 7 height 7
click at [254, 242] on div at bounding box center [254, 246] width 10 height 10
click at [255, 244] on icon at bounding box center [254, 246] width 7 height 7
click at [336, 246] on div "Poll" at bounding box center [338, 246] width 25 height 20
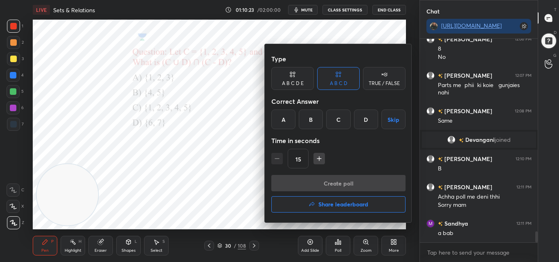
click at [289, 117] on div "A" at bounding box center [283, 120] width 24 height 20
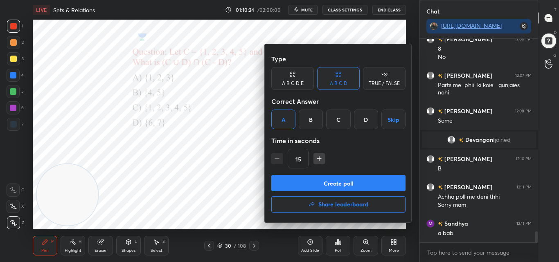
click at [341, 178] on button "Create poll" at bounding box center [338, 183] width 134 height 16
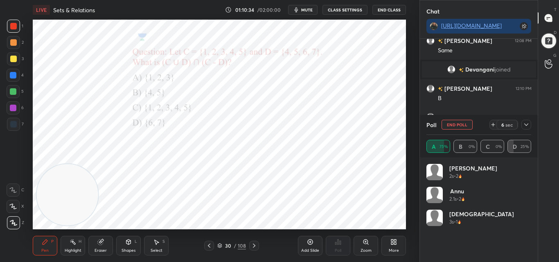
scroll to position [3587, 0]
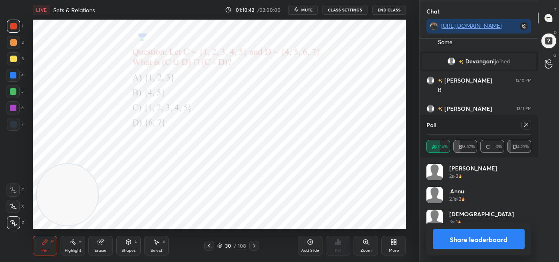
click at [528, 123] on icon at bounding box center [526, 125] width 7 height 7
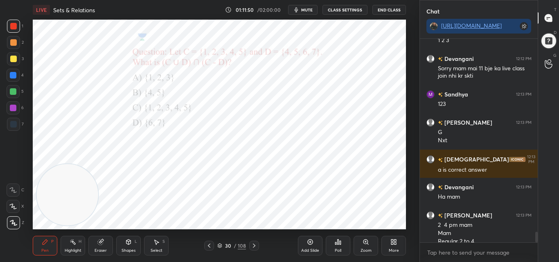
scroll to position [3755, 0]
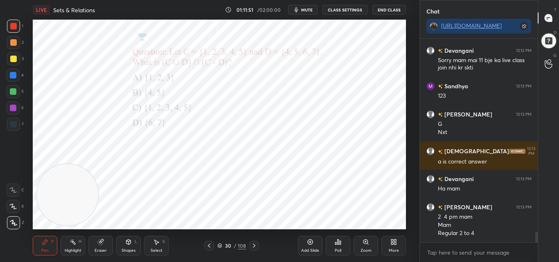
click at [253, 244] on icon at bounding box center [254, 246] width 7 height 7
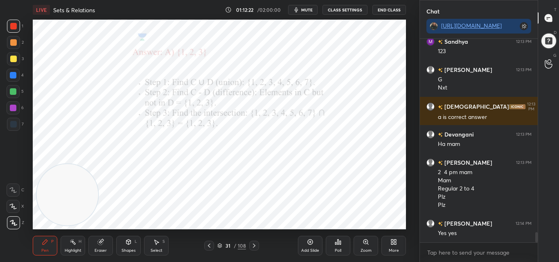
scroll to position [3828, 0]
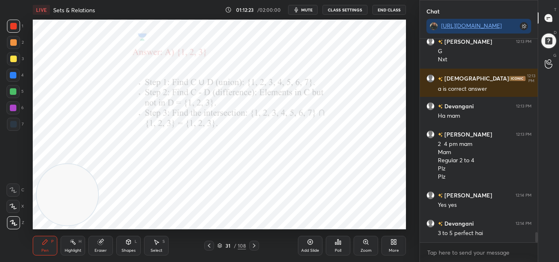
click at [255, 244] on icon at bounding box center [254, 246] width 7 height 7
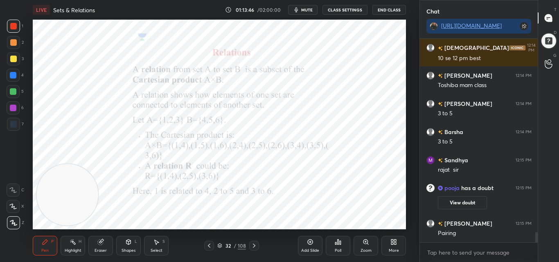
scroll to position [3916, 0]
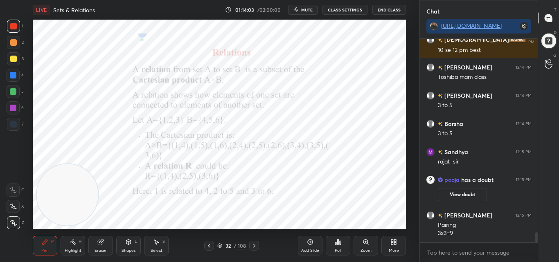
click at [254, 247] on icon at bounding box center [254, 246] width 7 height 7
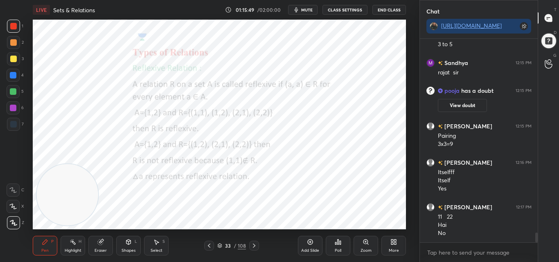
scroll to position [4013, 0]
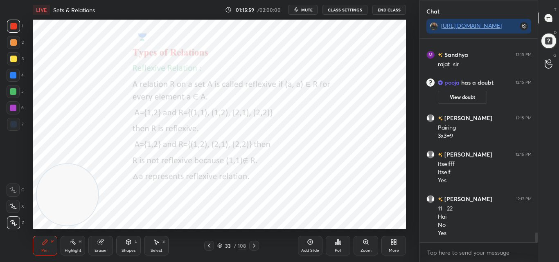
click at [254, 246] on icon at bounding box center [254, 246] width 7 height 7
drag, startPoint x: 106, startPoint y: 244, endPoint x: 114, endPoint y: 233, distance: 13.2
click at [106, 244] on div "Eraser" at bounding box center [100, 246] width 25 height 20
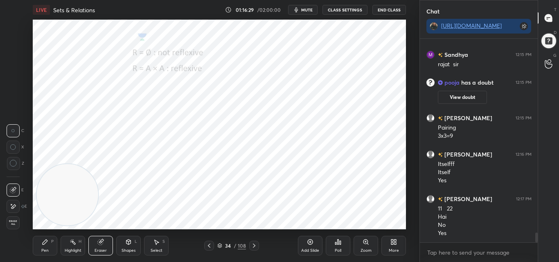
click at [255, 246] on icon at bounding box center [254, 246] width 2 height 4
drag, startPoint x: 42, startPoint y: 246, endPoint x: 49, endPoint y: 246, distance: 7.0
click at [43, 246] on div "Pen P" at bounding box center [45, 246] width 25 height 20
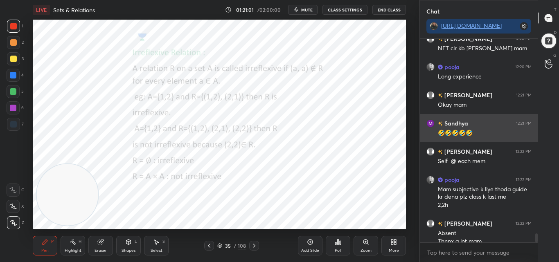
scroll to position [4384, 0]
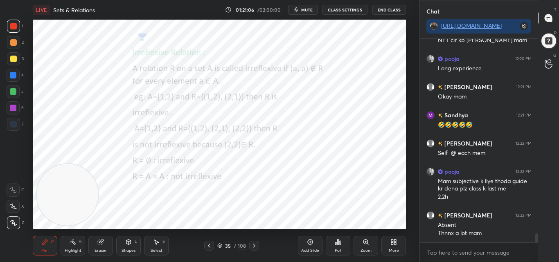
click at [256, 245] on icon at bounding box center [254, 246] width 7 height 7
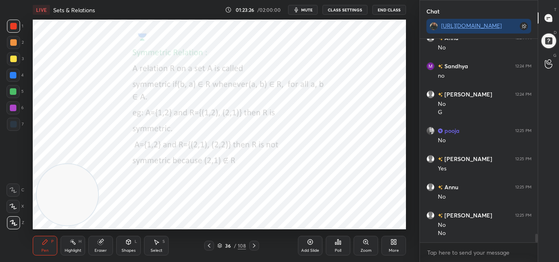
scroll to position [4752, 0]
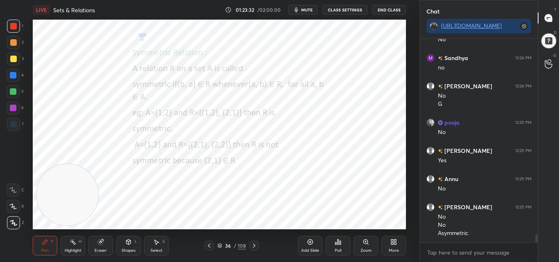
click at [255, 245] on icon at bounding box center [254, 246] width 7 height 7
click at [210, 246] on icon at bounding box center [209, 246] width 7 height 7
click at [251, 246] on icon at bounding box center [254, 246] width 7 height 7
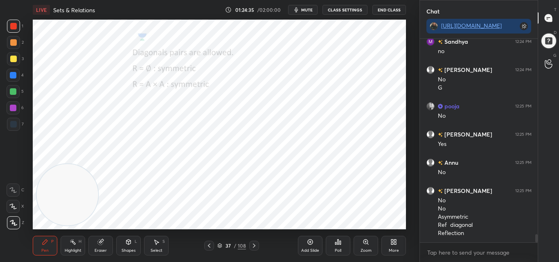
scroll to position [4796, 0]
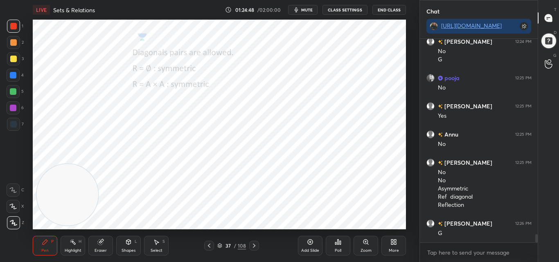
click at [254, 244] on icon at bounding box center [254, 246] width 7 height 7
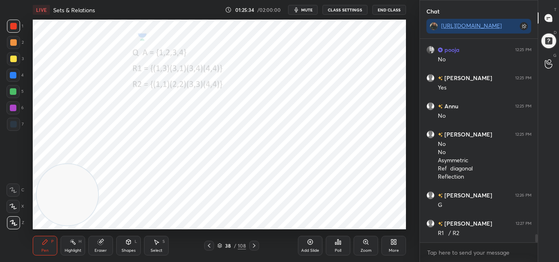
click at [341, 247] on div "Poll" at bounding box center [338, 246] width 25 height 20
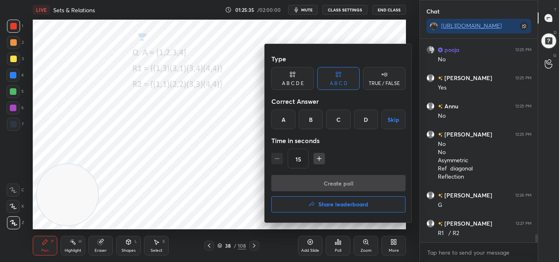
click at [287, 118] on div "A" at bounding box center [283, 120] width 24 height 20
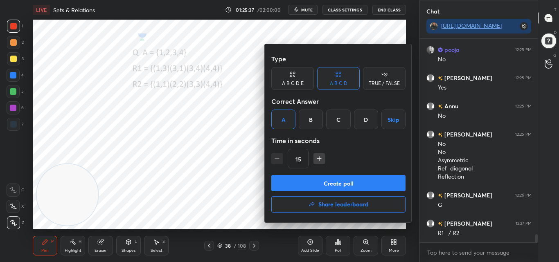
click at [328, 182] on button "Create poll" at bounding box center [338, 183] width 134 height 16
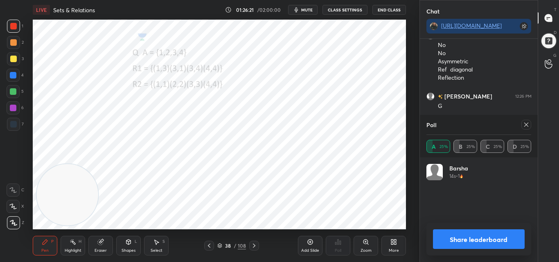
scroll to position [4952, 0]
click at [307, 11] on span "mute" at bounding box center [306, 10] width 11 height 6
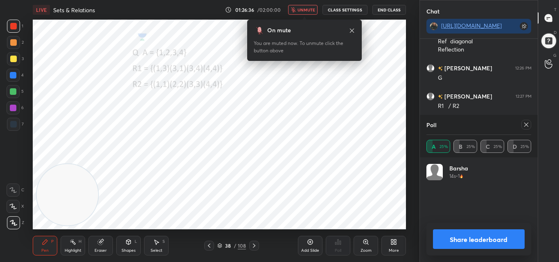
scroll to position [4960, 0]
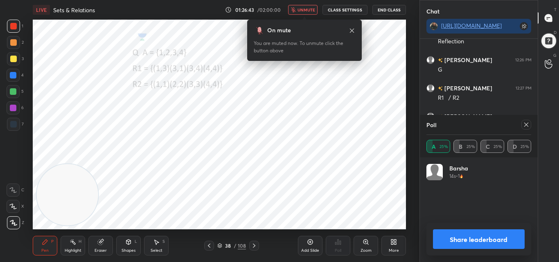
click at [307, 11] on span "unmute" at bounding box center [307, 10] width 18 height 6
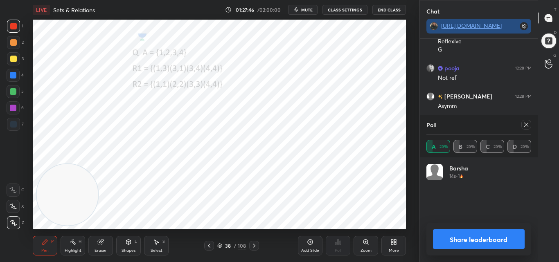
scroll to position [5118, 0]
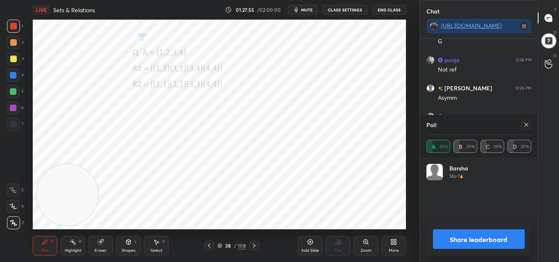
click at [526, 124] on icon at bounding box center [527, 125] width 4 height 4
type textarea "x"
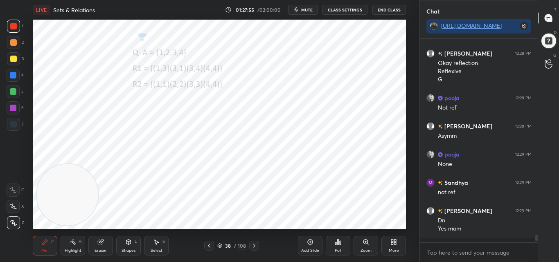
scroll to position [3, 3]
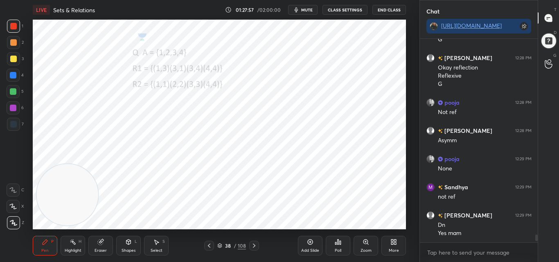
click at [253, 244] on icon at bounding box center [254, 246] width 7 height 7
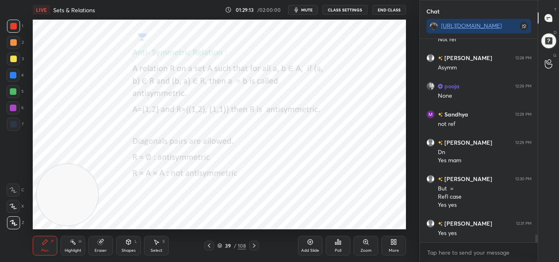
scroll to position [5156, 0]
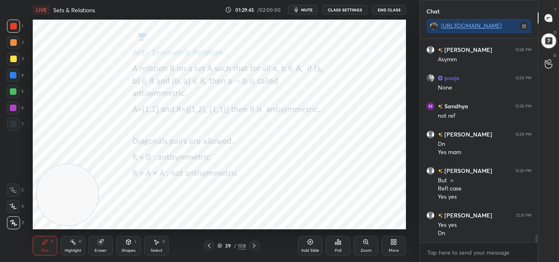
click at [256, 245] on icon at bounding box center [254, 246] width 7 height 7
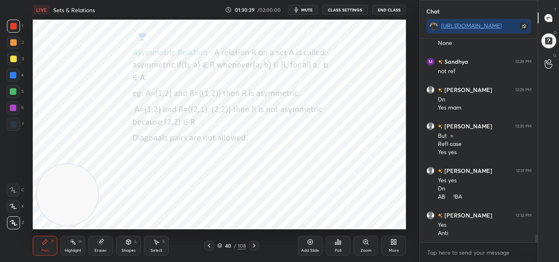
scroll to position [5209, 0]
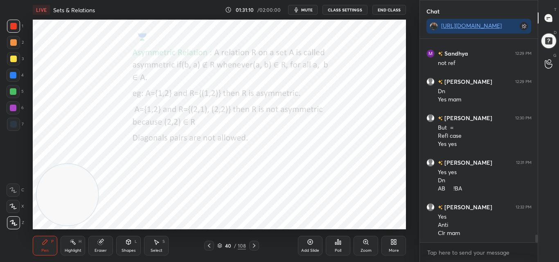
click at [256, 246] on icon at bounding box center [254, 246] width 7 height 7
click at [229, 246] on div "41" at bounding box center [228, 246] width 8 height 5
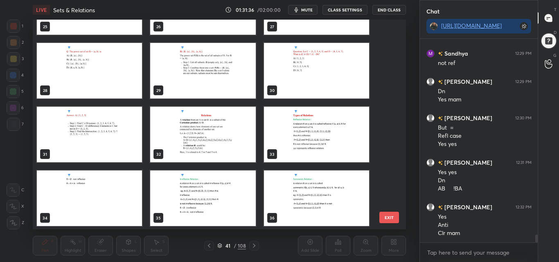
scroll to position [556, 0]
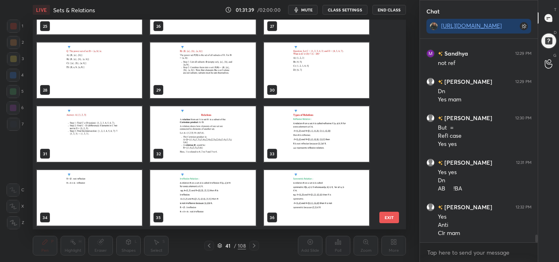
click at [226, 246] on div "41" at bounding box center [228, 246] width 8 height 5
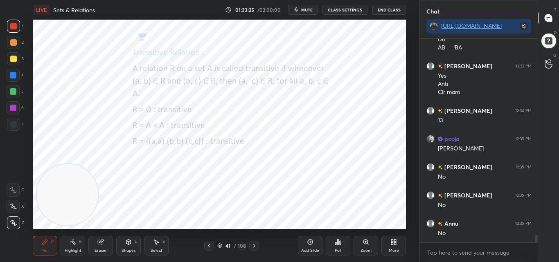
scroll to position [5379, 0]
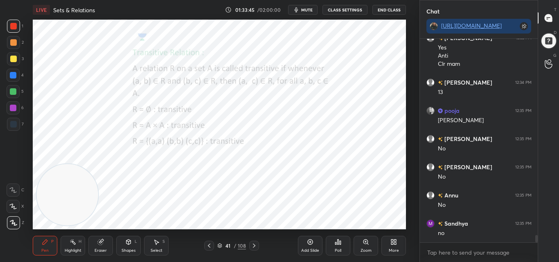
click at [253, 246] on icon at bounding box center [254, 246] width 7 height 7
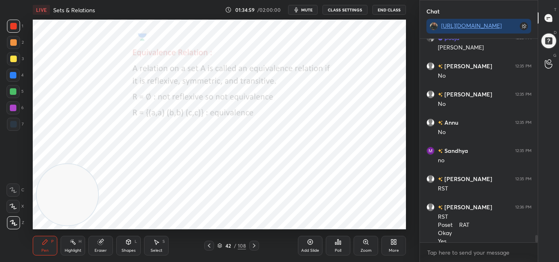
scroll to position [5460, 0]
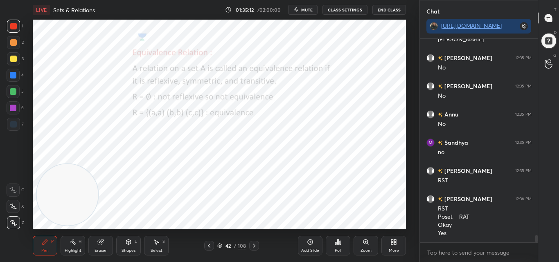
click at [209, 245] on icon at bounding box center [209, 246] width 7 height 7
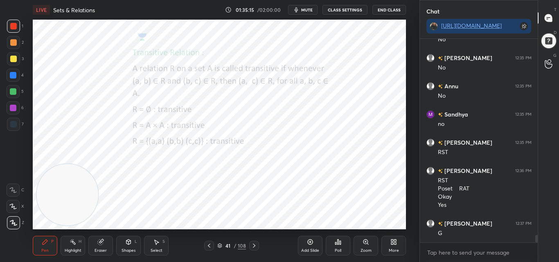
click at [253, 246] on icon at bounding box center [254, 246] width 7 height 7
click at [254, 246] on icon at bounding box center [254, 246] width 7 height 7
click at [254, 247] on icon at bounding box center [254, 246] width 7 height 7
click at [253, 248] on icon at bounding box center [254, 246] width 7 height 7
click at [252, 247] on icon at bounding box center [254, 246] width 7 height 7
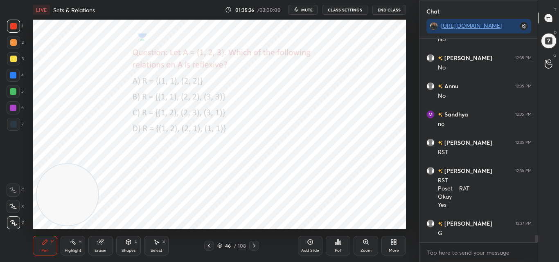
click at [214, 247] on div at bounding box center [209, 246] width 10 height 10
click at [210, 247] on icon at bounding box center [209, 246] width 7 height 7
click at [211, 248] on icon at bounding box center [209, 246] width 7 height 7
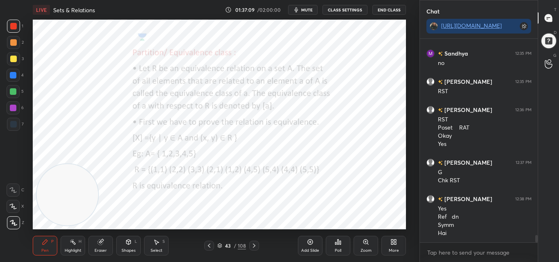
scroll to position [5577, 0]
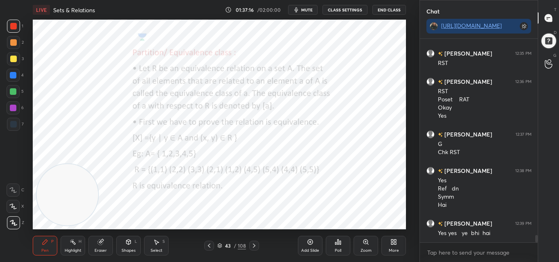
click at [255, 246] on icon at bounding box center [254, 246] width 2 height 4
click at [213, 247] on icon at bounding box center [209, 246] width 7 height 7
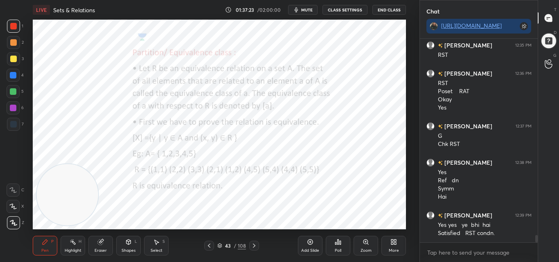
click at [253, 243] on icon at bounding box center [254, 246] width 7 height 7
click at [206, 246] on div at bounding box center [209, 246] width 10 height 10
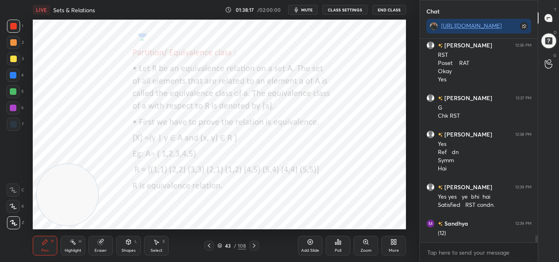
scroll to position [5642, 0]
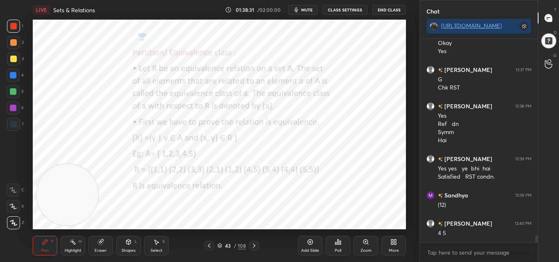
click at [251, 245] on icon at bounding box center [254, 246] width 7 height 7
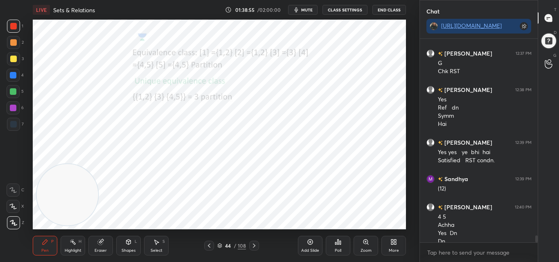
scroll to position [5666, 0]
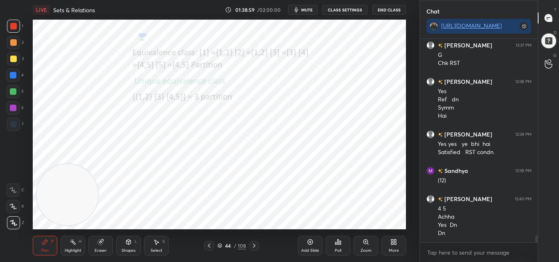
click at [209, 247] on icon at bounding box center [209, 246] width 7 height 7
click at [253, 246] on icon at bounding box center [254, 246] width 7 height 7
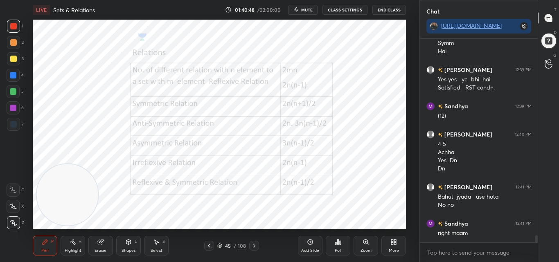
scroll to position [5767, 0]
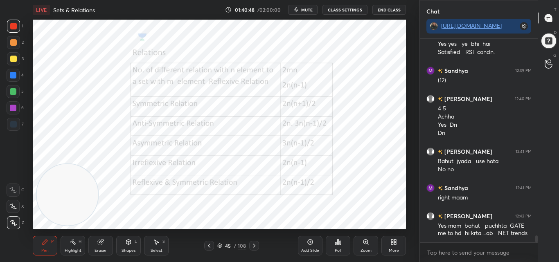
click at [104, 242] on div "Eraser" at bounding box center [100, 246] width 25 height 20
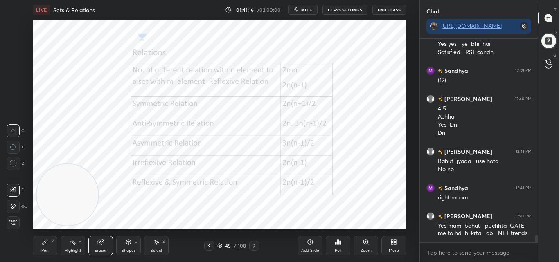
scroll to position [5795, 0]
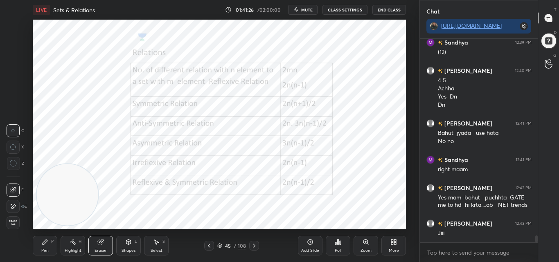
click at [47, 249] on div "Pen" at bounding box center [44, 251] width 7 height 4
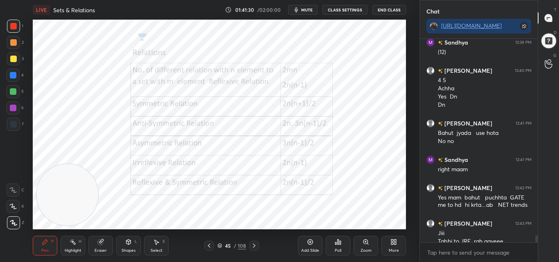
scroll to position [5803, 0]
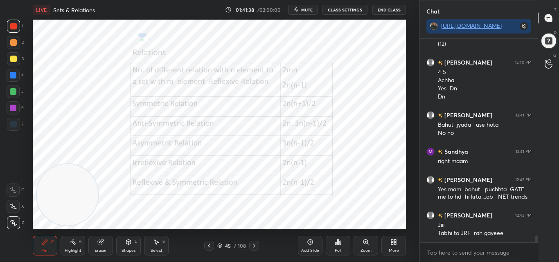
click at [409, 131] on div "Setting up your live class Poll for secs No correct answer Start poll" at bounding box center [219, 125] width 387 height 210
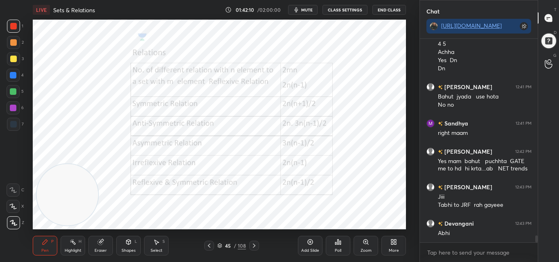
scroll to position [5860, 0]
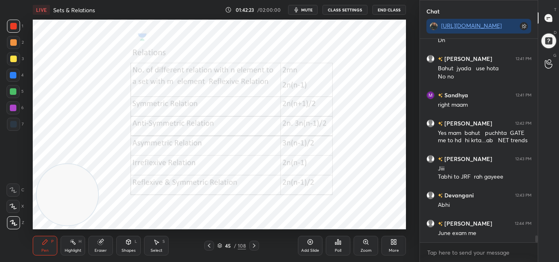
click at [255, 247] on icon at bounding box center [254, 246] width 7 height 7
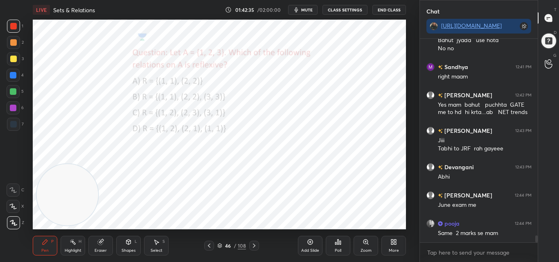
click at [333, 251] on div "Poll" at bounding box center [338, 246] width 25 height 20
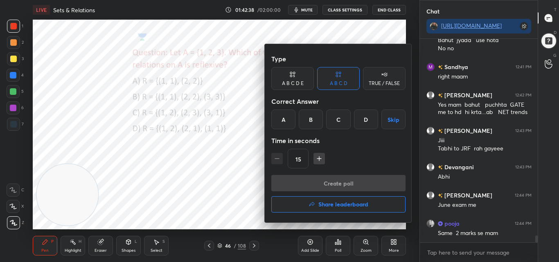
click at [312, 123] on div "B" at bounding box center [311, 120] width 24 height 20
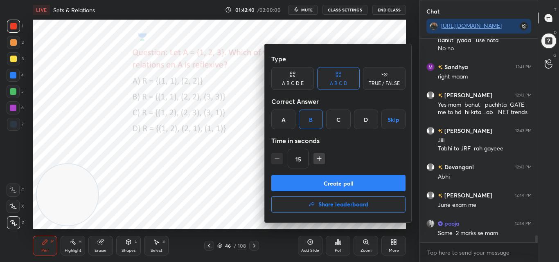
click at [317, 159] on icon "button" at bounding box center [319, 159] width 8 height 8
click at [317, 159] on icon "button" at bounding box center [319, 159] width 4 height 0
type input "45"
click at [352, 181] on button "Create poll" at bounding box center [338, 183] width 134 height 16
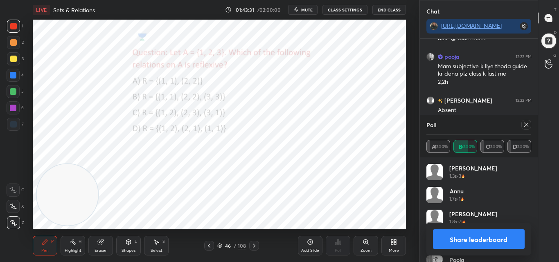
scroll to position [4484, 0]
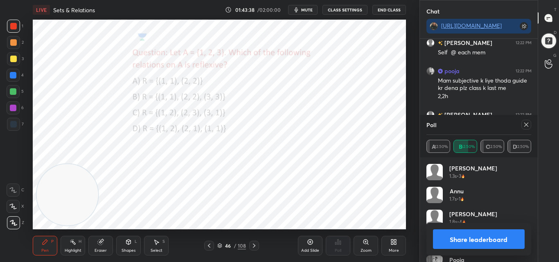
click at [525, 124] on icon at bounding box center [526, 125] width 7 height 7
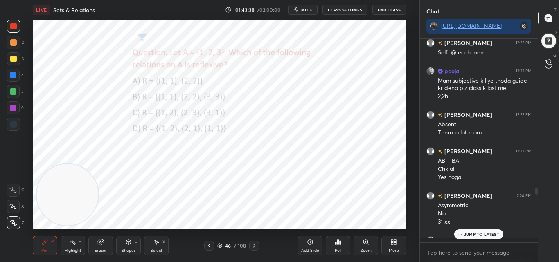
scroll to position [133, 115]
click at [465, 237] on p "JUMP TO LATEST" at bounding box center [481, 234] width 35 height 5
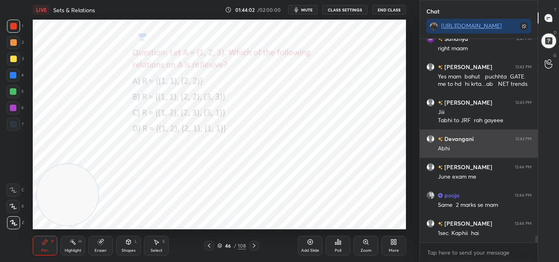
scroll to position [5944, 0]
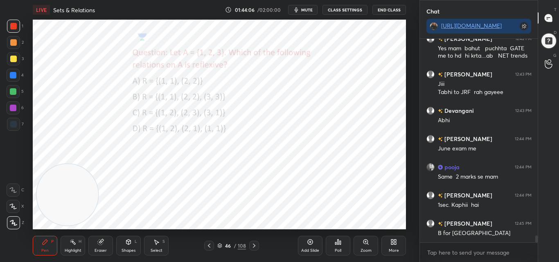
click at [255, 243] on icon at bounding box center [254, 246] width 7 height 7
click at [253, 246] on icon at bounding box center [254, 246] width 7 height 7
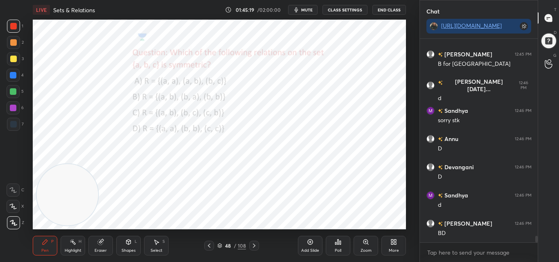
scroll to position [6142, 0]
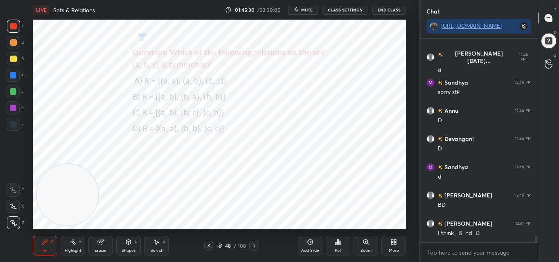
click at [253, 246] on icon at bounding box center [254, 246] width 7 height 7
click at [208, 247] on icon at bounding box center [209, 246] width 7 height 7
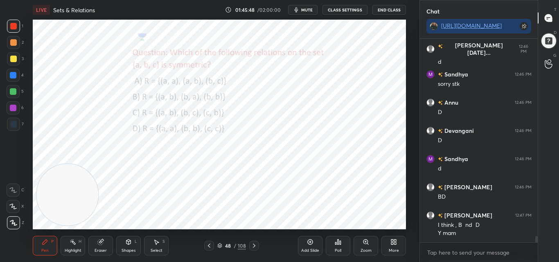
click at [253, 246] on icon at bounding box center [254, 246] width 7 height 7
click at [210, 248] on icon at bounding box center [209, 246] width 7 height 7
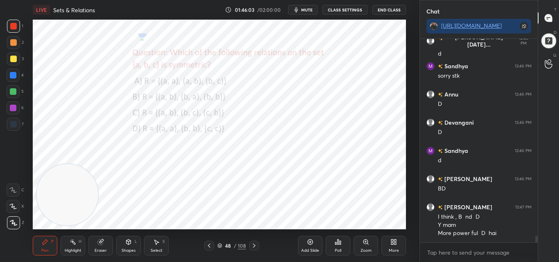
click at [253, 243] on icon at bounding box center [254, 246] width 7 height 7
click at [208, 249] on icon at bounding box center [209, 246] width 7 height 7
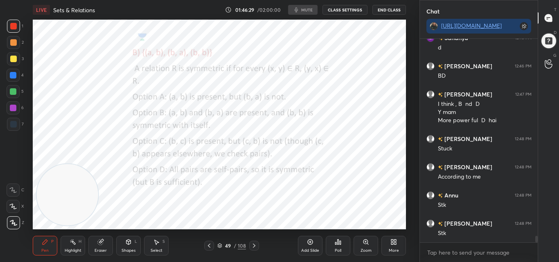
scroll to position [6300, 0]
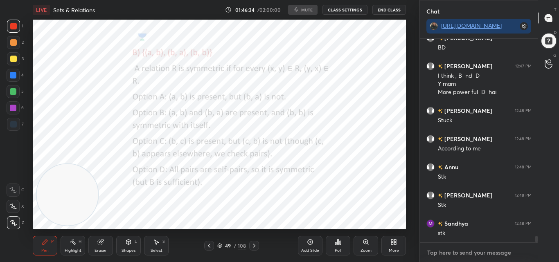
type textarea "x"
click at [444, 255] on textarea at bounding box center [479, 252] width 105 height 13
type textarea "w"
type textarea "x"
type textarea "wa"
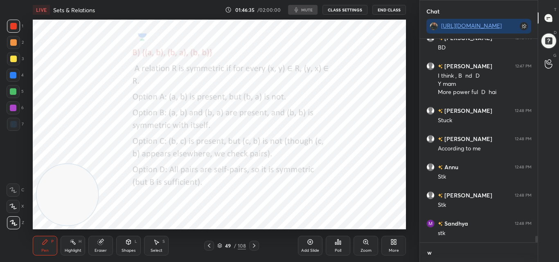
type textarea "x"
type textarea "wai"
type textarea "x"
type textarea "wait"
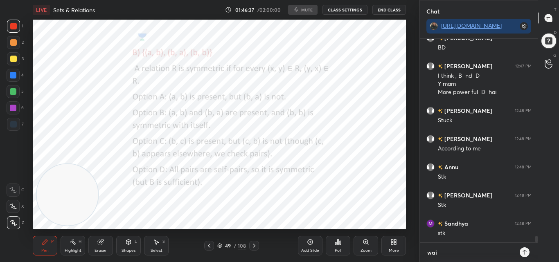
type textarea "x"
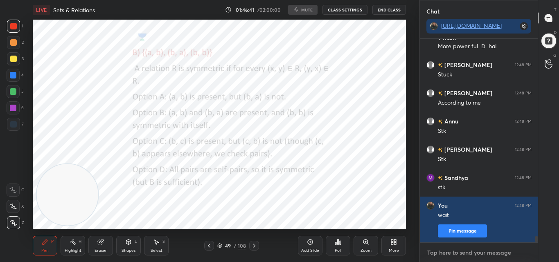
type textarea "i"
type textarea "x"
type textarea "im"
type textarea "x"
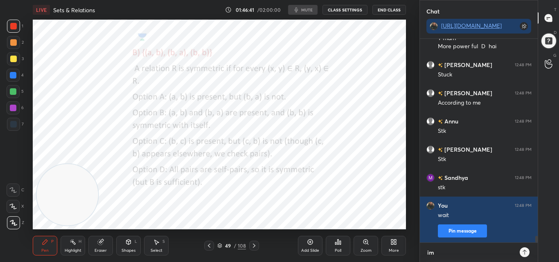
type textarea "im"
type textarea "x"
type textarea "im c"
type textarea "x"
type textarea "im ch"
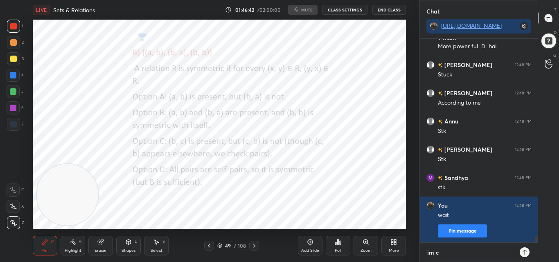
type textarea "x"
type textarea "im che"
type textarea "x"
type textarea "im chec"
type textarea "x"
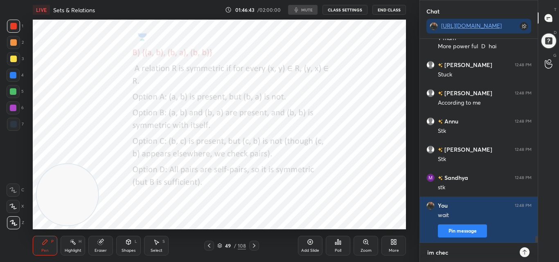
type textarea "im check"
type textarea "x"
type textarea "im checki"
type textarea "x"
type textarea "im checkin"
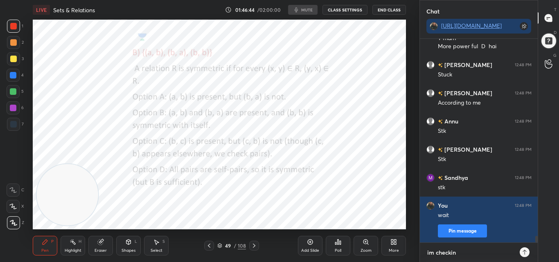
type textarea "x"
type textarea "im checking"
type textarea "x"
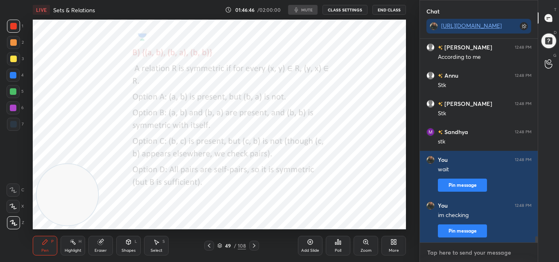
scroll to position [6420, 0]
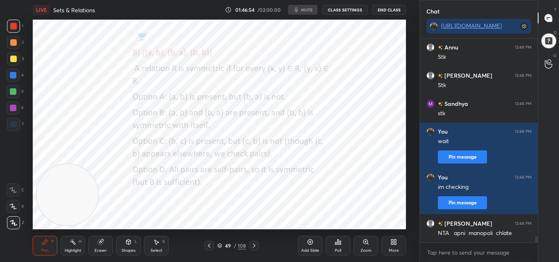
click at [346, 7] on button "CLASS SETTINGS" at bounding box center [345, 10] width 45 height 10
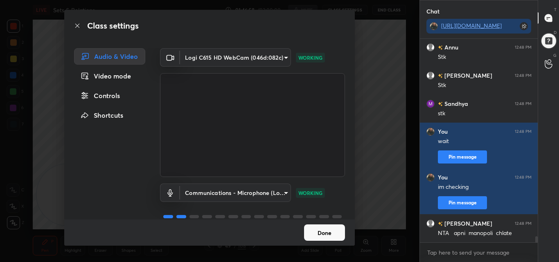
click at [328, 232] on button "Done" at bounding box center [324, 233] width 41 height 16
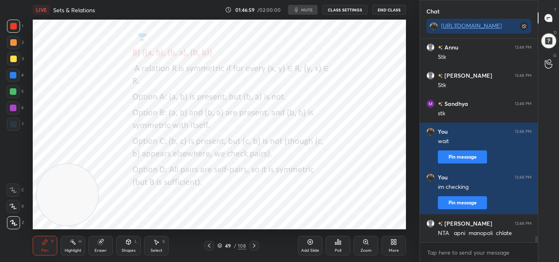
scroll to position [6448, 0]
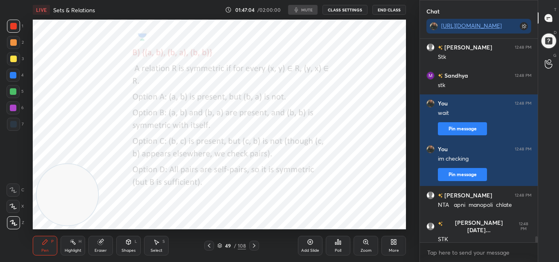
click at [354, 11] on button "CLASS SETTINGS" at bounding box center [345, 10] width 45 height 10
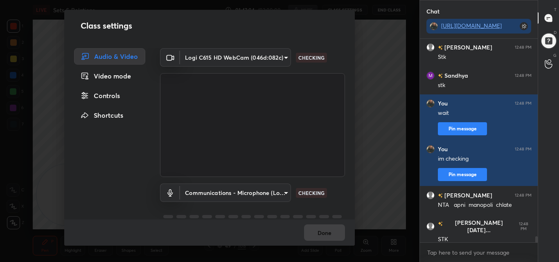
scroll to position [6476, 0]
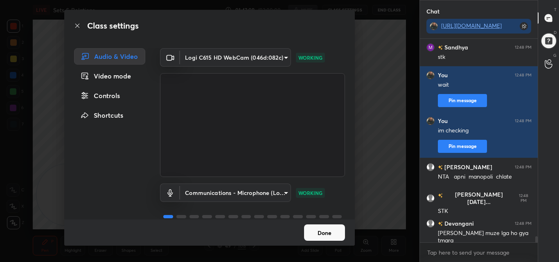
click at [98, 75] on div "Video mode" at bounding box center [109, 76] width 71 height 16
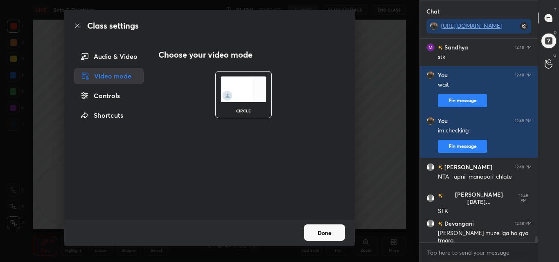
click at [105, 56] on div "Audio & Video" at bounding box center [109, 56] width 70 height 16
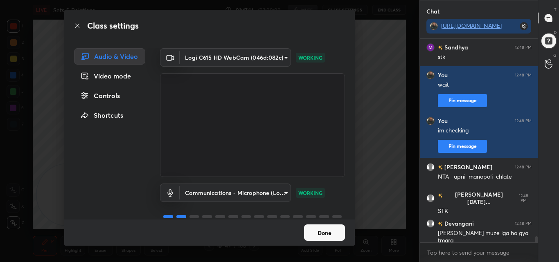
click at [327, 235] on button "Done" at bounding box center [324, 233] width 41 height 16
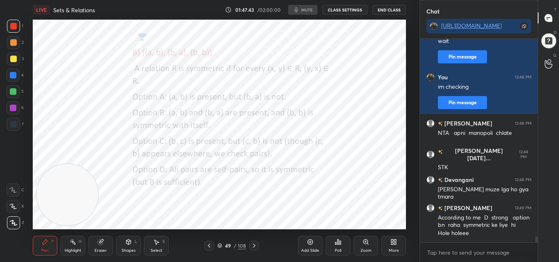
scroll to position [6548, 0]
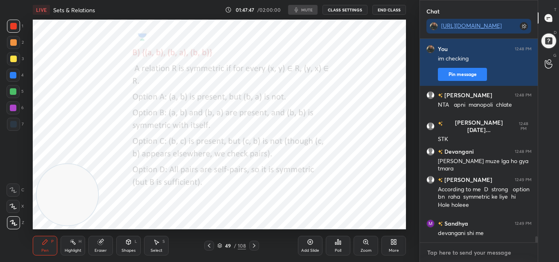
type textarea "x"
click at [452, 253] on textarea at bounding box center [479, 252] width 105 height 13
type textarea "s"
type textarea "x"
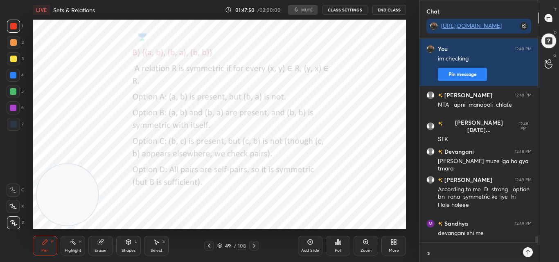
type textarea "se"
type textarea "x"
type textarea "see"
type textarea "x"
type textarea "see"
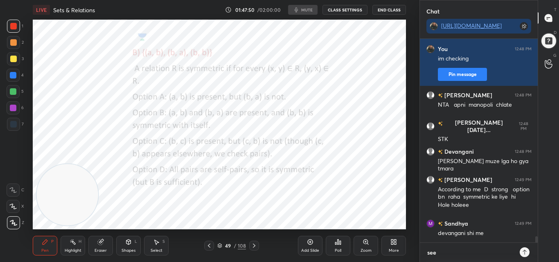
type textarea "x"
type textarea "see p"
type textarea "x"
type textarea "see pp"
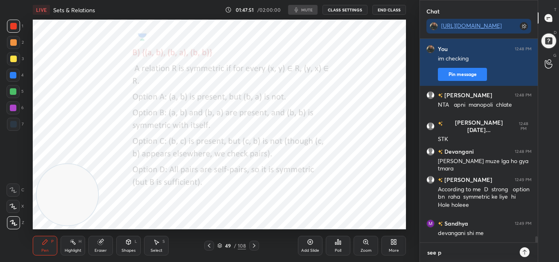
type textarea "x"
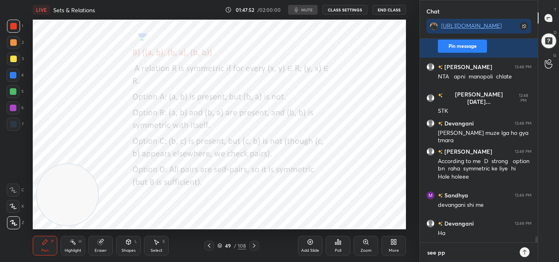
type textarea "see ppt"
type textarea "x"
type textarea "see ppt"
type textarea "x"
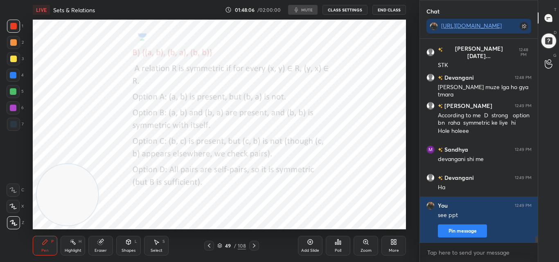
scroll to position [6658, 0]
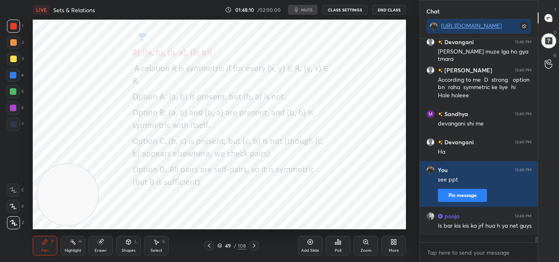
click at [346, 11] on button "CLASS SETTINGS" at bounding box center [345, 10] width 45 height 10
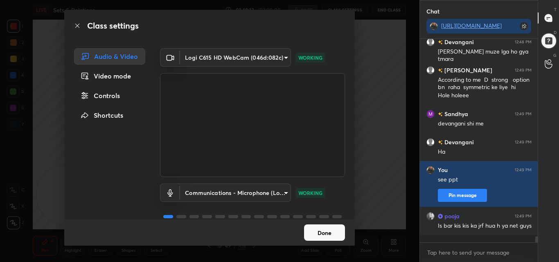
click at [322, 235] on button "Done" at bounding box center [324, 233] width 41 height 16
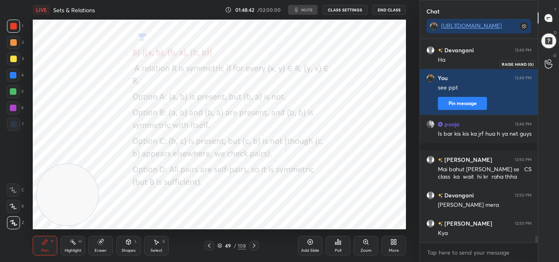
scroll to position [6778, 0]
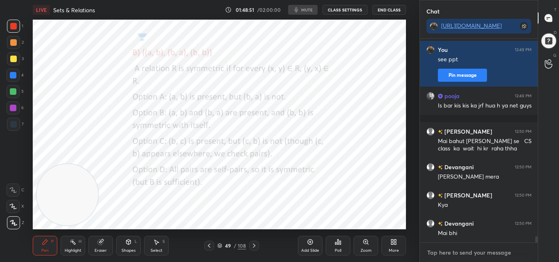
click at [468, 257] on textarea at bounding box center [479, 252] width 105 height 13
click at [348, 7] on button "CLASS SETTINGS" at bounding box center [345, 10] width 45 height 10
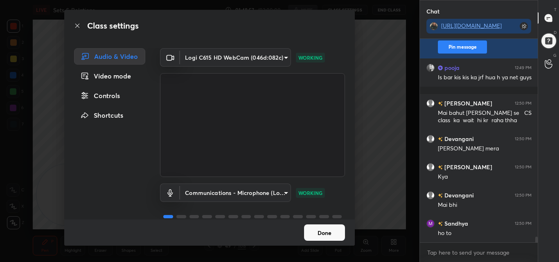
scroll to position [6835, 0]
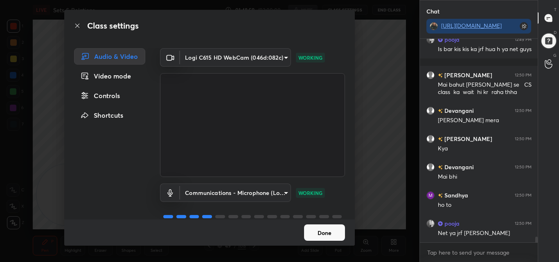
click at [109, 95] on div "Controls" at bounding box center [109, 96] width 71 height 16
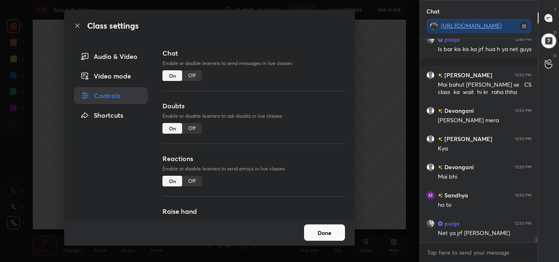
click at [115, 53] on div "Audio & Video" at bounding box center [111, 56] width 74 height 16
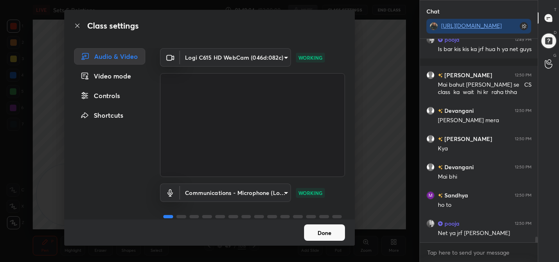
click at [328, 229] on button "Done" at bounding box center [324, 233] width 41 height 16
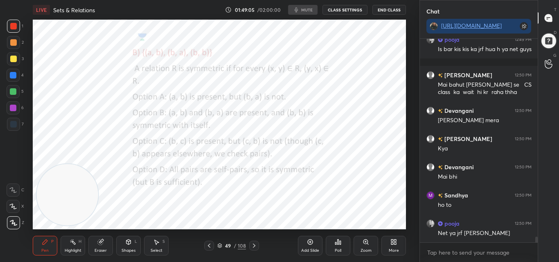
click at [65, 176] on video at bounding box center [67, 194] width 61 height 61
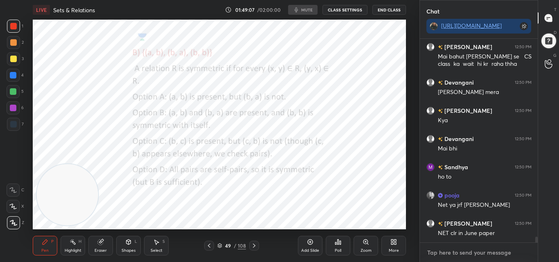
type textarea "x"
click at [444, 249] on textarea at bounding box center [479, 252] width 105 height 13
type textarea "a"
type textarea "x"
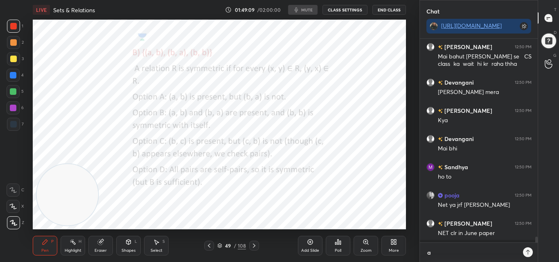
type textarea "au"
type textarea "x"
type textarea "aud"
type textarea "x"
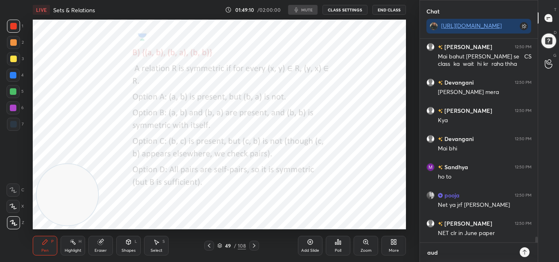
type textarea "audi"
type textarea "x"
type textarea "aud"
type textarea "x"
type textarea "au"
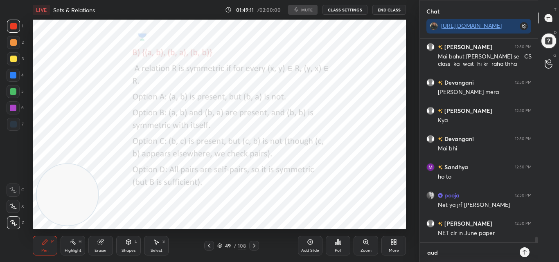
type textarea "x"
type textarea "a"
type textarea "x"
type textarea "i"
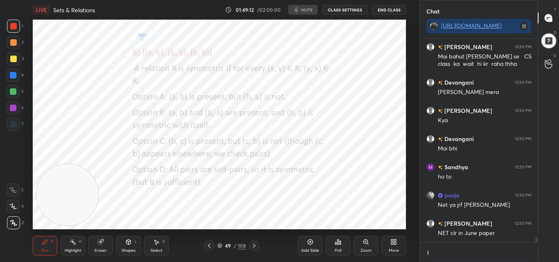
type textarea "x"
type textarea "i"
type textarea "x"
type textarea "i a"
type textarea "x"
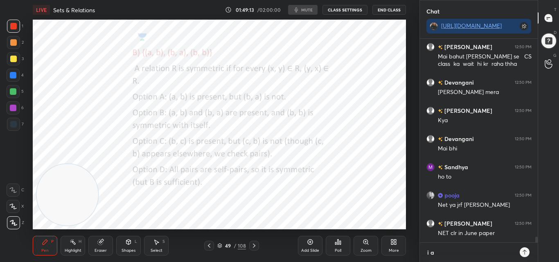
type textarea "i am"
type textarea "x"
type textarea "i am"
type textarea "x"
type textarea "i am v"
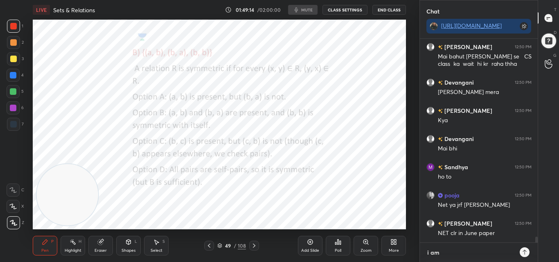
type textarea "x"
type textarea "i am vi"
type textarea "x"
type textarea "i am vis"
type textarea "x"
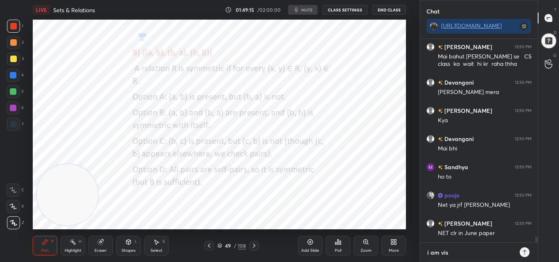
type textarea "i am visi"
type textarea "x"
type textarea "i am visib"
type textarea "x"
type textarea "i am visibl"
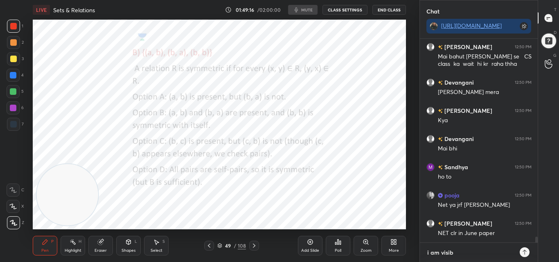
type textarea "x"
type textarea "i am visible"
type textarea "x"
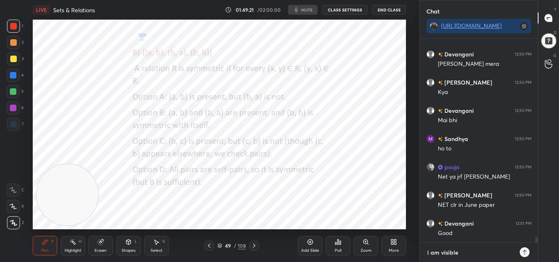
type textarea "i am visible?"
type textarea "x"
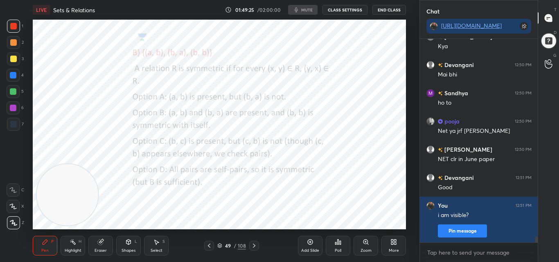
click at [73, 196] on video at bounding box center [67, 194] width 61 height 61
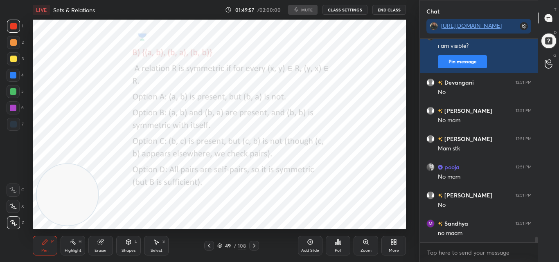
scroll to position [7135, 0]
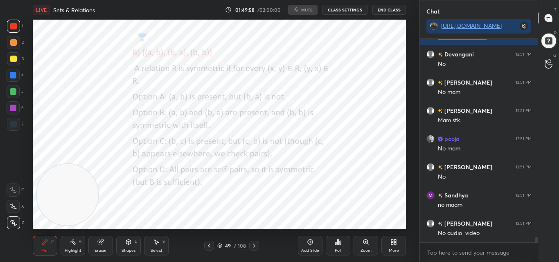
click at [333, 7] on button "CLASS SETTINGS" at bounding box center [345, 10] width 45 height 10
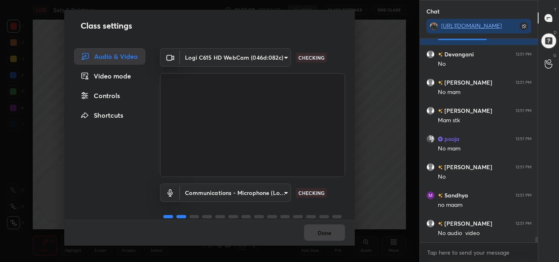
scroll to position [7163, 0]
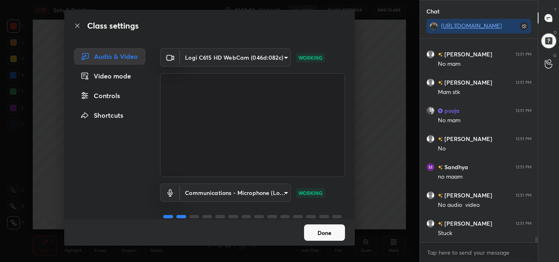
click at [317, 233] on button "Done" at bounding box center [324, 233] width 41 height 16
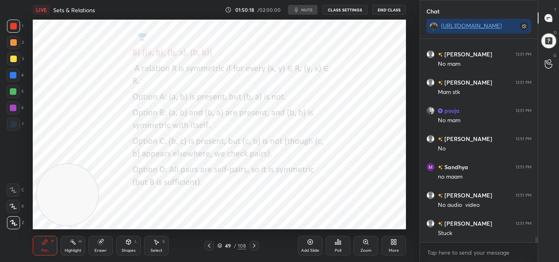
click at [253, 245] on icon at bounding box center [254, 246] width 7 height 7
drag, startPoint x: 255, startPoint y: 245, endPoint x: 253, endPoint y: 249, distance: 4.9
click at [255, 245] on icon at bounding box center [254, 246] width 7 height 7
click at [254, 243] on icon at bounding box center [254, 246] width 7 height 7
click at [255, 245] on icon at bounding box center [254, 246] width 7 height 7
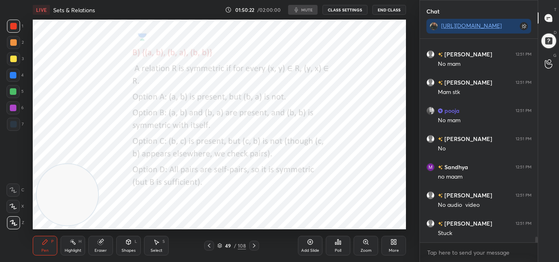
scroll to position [5926, 0]
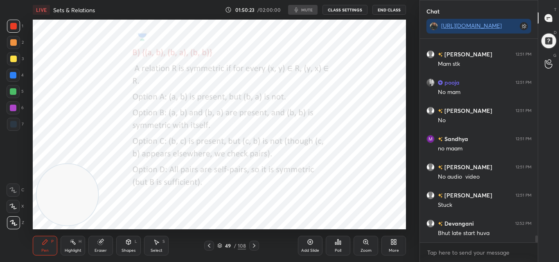
click at [252, 244] on icon at bounding box center [254, 246] width 7 height 7
click at [255, 244] on icon at bounding box center [254, 246] width 7 height 7
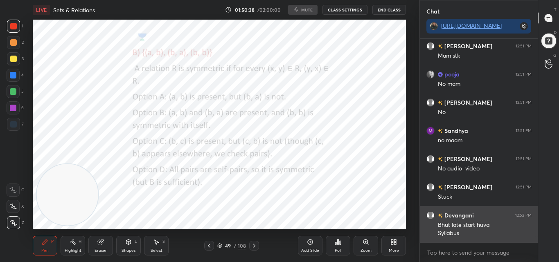
scroll to position [5970, 0]
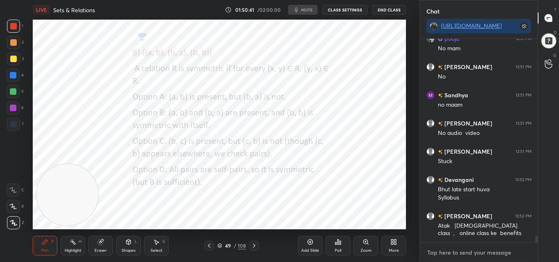
click at [441, 251] on textarea at bounding box center [479, 252] width 105 height 13
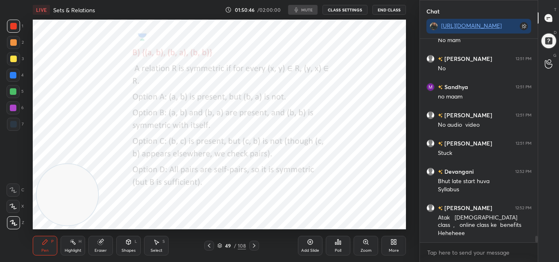
type textarea "x"
click at [252, 245] on icon at bounding box center [254, 246] width 7 height 7
click at [336, 10] on button "CLASS SETTINGS" at bounding box center [345, 10] width 45 height 10
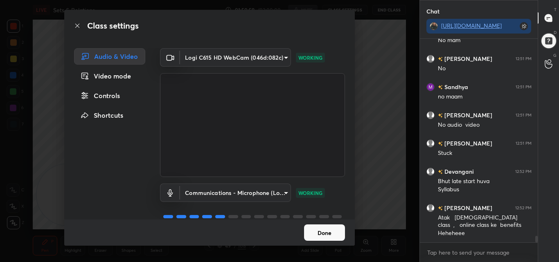
click at [316, 230] on button "Done" at bounding box center [324, 233] width 41 height 16
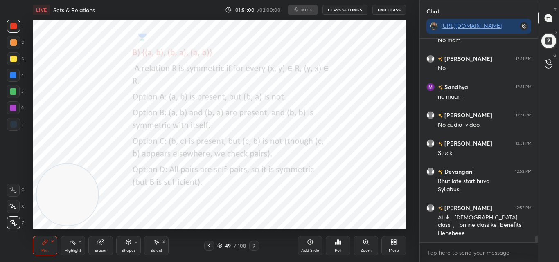
scroll to position [6006, 0]
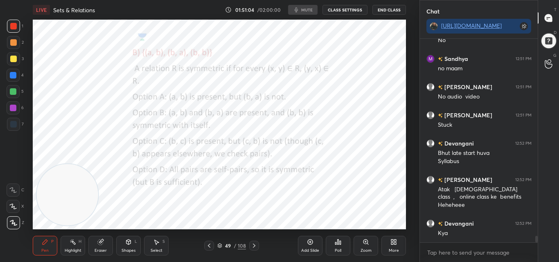
click at [252, 242] on div at bounding box center [254, 246] width 10 height 10
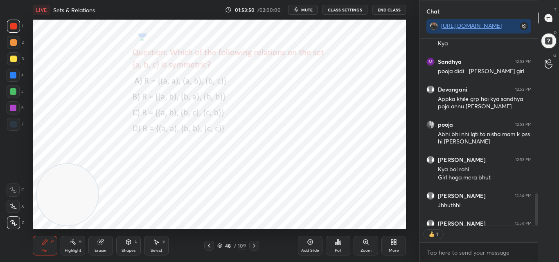
scroll to position [185, 115]
click at [257, 247] on icon at bounding box center [254, 246] width 7 height 7
click at [211, 246] on icon at bounding box center [209, 246] width 7 height 7
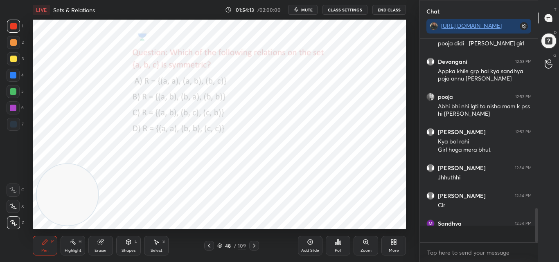
scroll to position [201, 115]
click at [255, 246] on icon at bounding box center [254, 246] width 2 height 4
click at [254, 245] on icon at bounding box center [254, 246] width 7 height 7
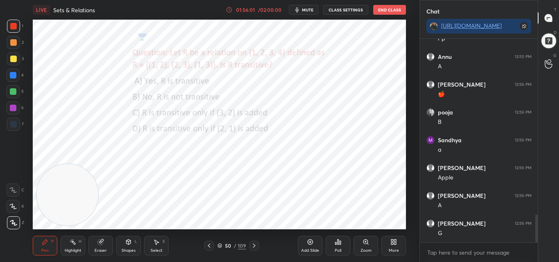
scroll to position [1284, 0]
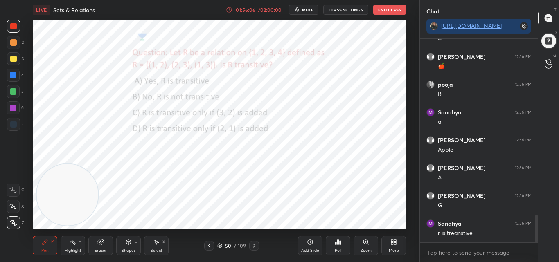
click at [257, 244] on icon at bounding box center [254, 246] width 7 height 7
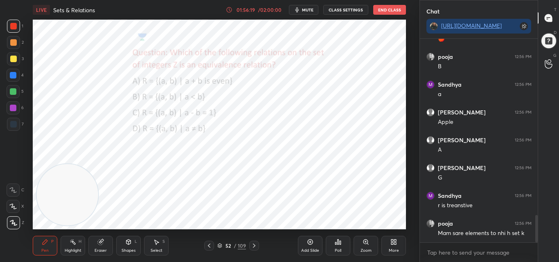
click at [212, 244] on icon at bounding box center [209, 246] width 7 height 7
drag, startPoint x: 209, startPoint y: 246, endPoint x: 215, endPoint y: 243, distance: 7.0
click at [209, 246] on icon at bounding box center [209, 246] width 7 height 7
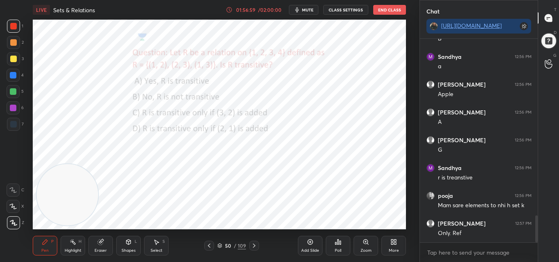
scroll to position [1348, 0]
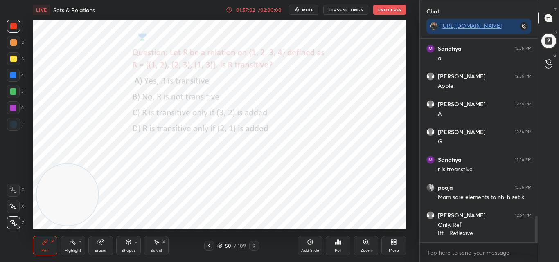
click at [102, 243] on icon at bounding box center [100, 242] width 5 height 5
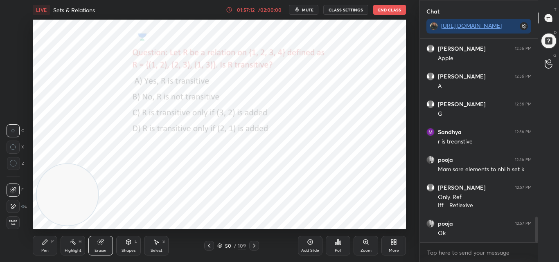
scroll to position [1404, 0]
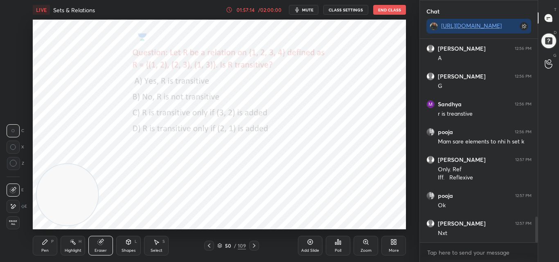
click at [251, 244] on icon at bounding box center [254, 246] width 7 height 7
click at [251, 246] on icon at bounding box center [254, 246] width 7 height 7
click at [50, 246] on div "Pen P" at bounding box center [45, 246] width 25 height 20
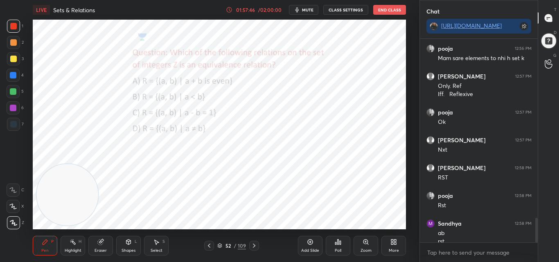
scroll to position [1495, 0]
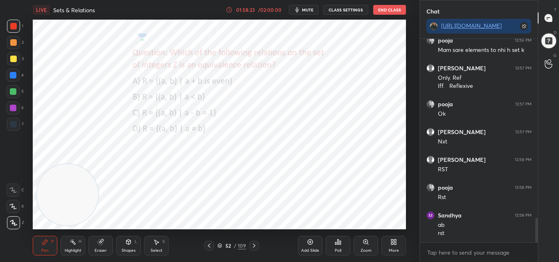
click at [249, 243] on div at bounding box center [254, 246] width 10 height 10
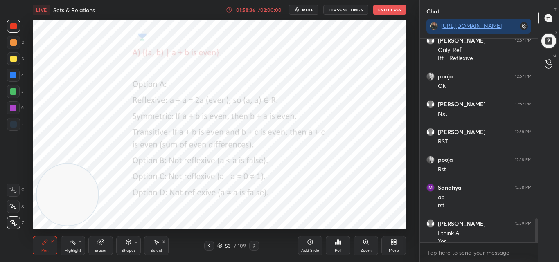
scroll to position [1531, 0]
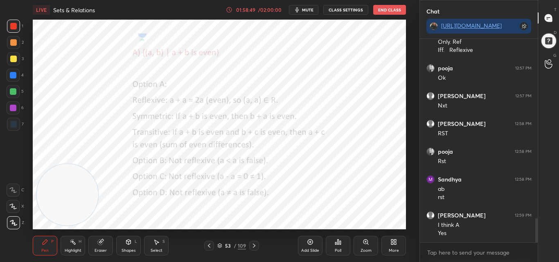
drag, startPoint x: 209, startPoint y: 244, endPoint x: 215, endPoint y: 239, distance: 8.1
click at [210, 244] on icon at bounding box center [209, 246] width 7 height 7
click at [255, 246] on icon at bounding box center [254, 246] width 7 height 7
click at [210, 246] on icon at bounding box center [209, 246] width 7 height 7
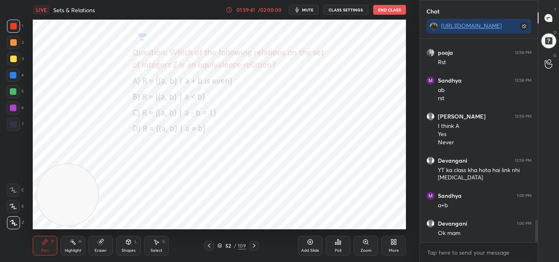
scroll to position [1658, 0]
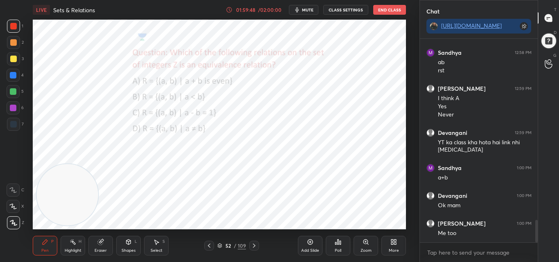
click at [257, 246] on icon at bounding box center [254, 246] width 7 height 7
click at [208, 243] on icon at bounding box center [209, 246] width 7 height 7
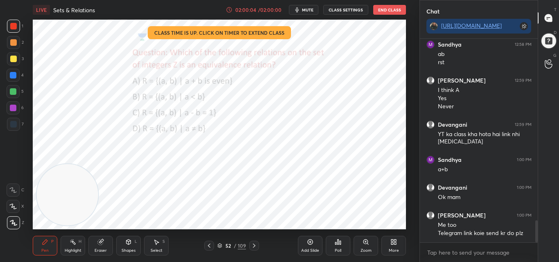
click at [257, 8] on div "02:00:04" at bounding box center [245, 9] width 23 height 5
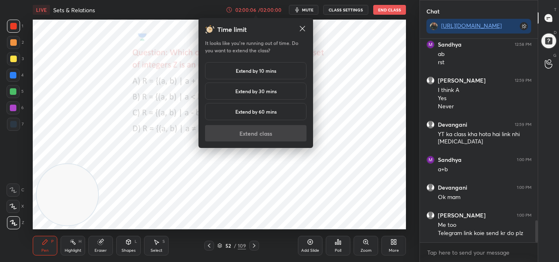
click at [264, 70] on h5 "Extend by 10 mins" at bounding box center [256, 70] width 41 height 7
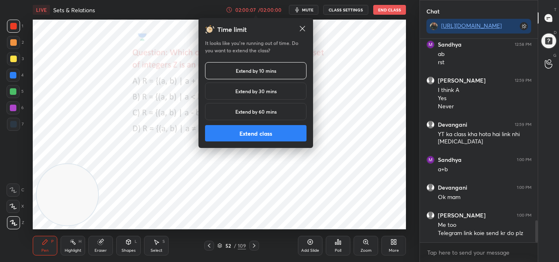
click at [267, 133] on button "Extend class" at bounding box center [256, 133] width 102 height 16
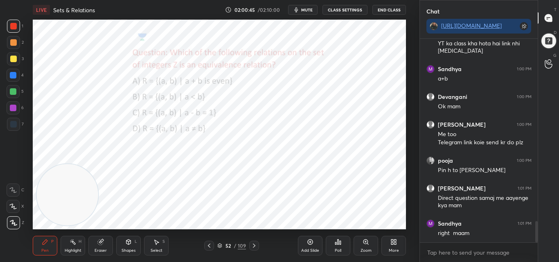
scroll to position [1785, 0]
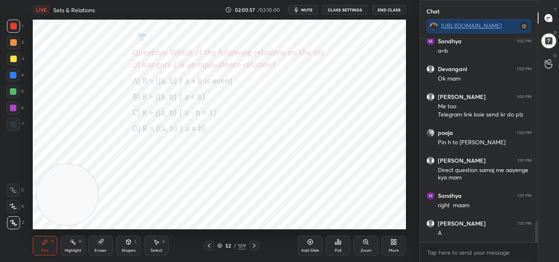
click at [255, 245] on icon at bounding box center [254, 246] width 2 height 4
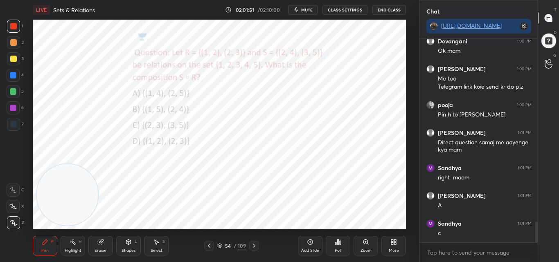
click at [255, 245] on icon at bounding box center [254, 246] width 7 height 7
drag, startPoint x: 212, startPoint y: 237, endPoint x: 211, endPoint y: 250, distance: 12.7
click at [212, 238] on div "Pen P Highlight H Eraser Shapes L Select S 55 / 109 Add Slide Poll Zoom More" at bounding box center [219, 246] width 373 height 33
click at [208, 243] on icon at bounding box center [209, 246] width 7 height 7
click at [254, 246] on icon at bounding box center [254, 246] width 7 height 7
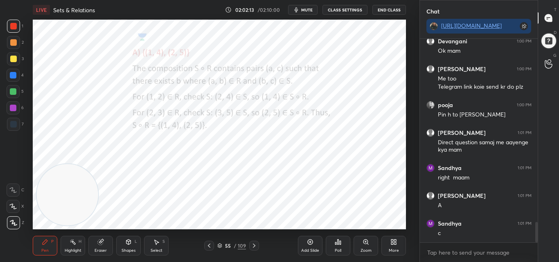
click at [253, 244] on icon at bounding box center [254, 246] width 7 height 7
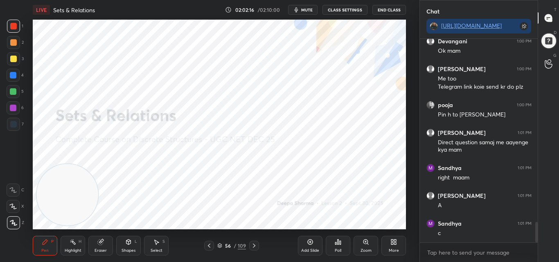
click at [255, 242] on div at bounding box center [254, 246] width 10 height 10
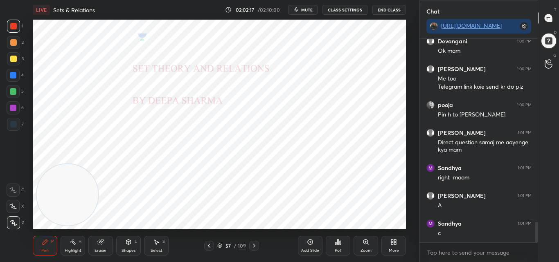
click at [208, 242] on div at bounding box center [209, 246] width 10 height 10
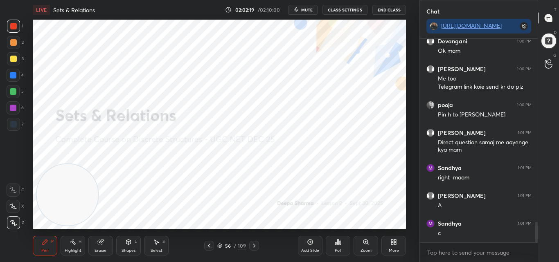
click at [210, 244] on icon at bounding box center [209, 246] width 7 height 7
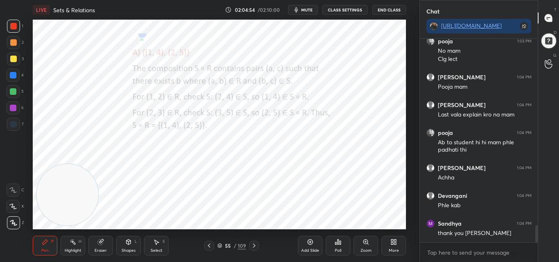
scroll to position [2242, 0]
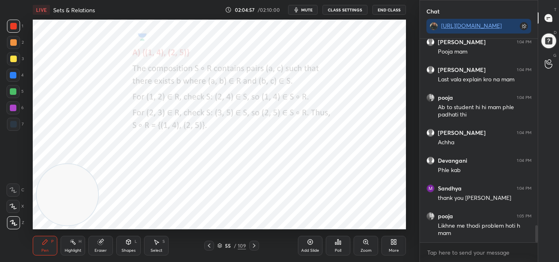
click at [318, 243] on div "Add Slide" at bounding box center [310, 246] width 25 height 20
